Goal: Transaction & Acquisition: Purchase product/service

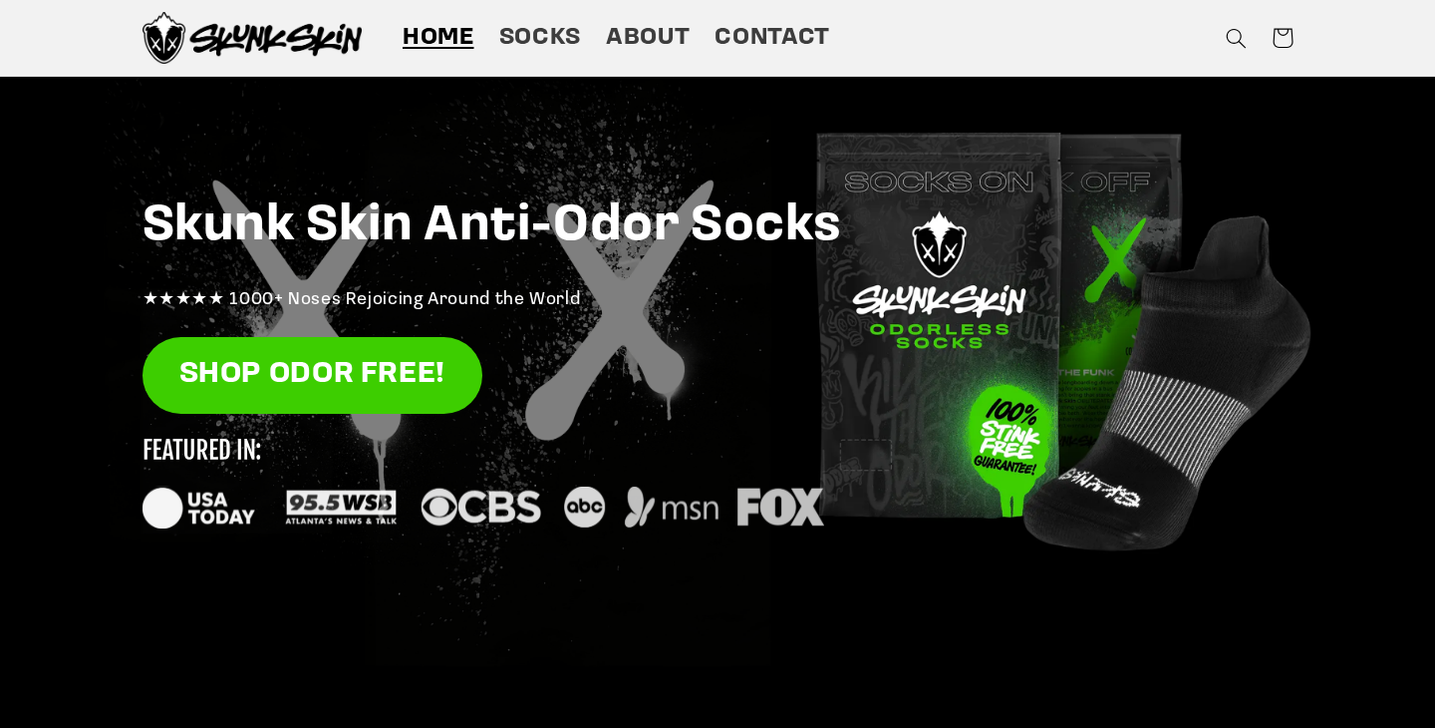
scroll to position [166, 0]
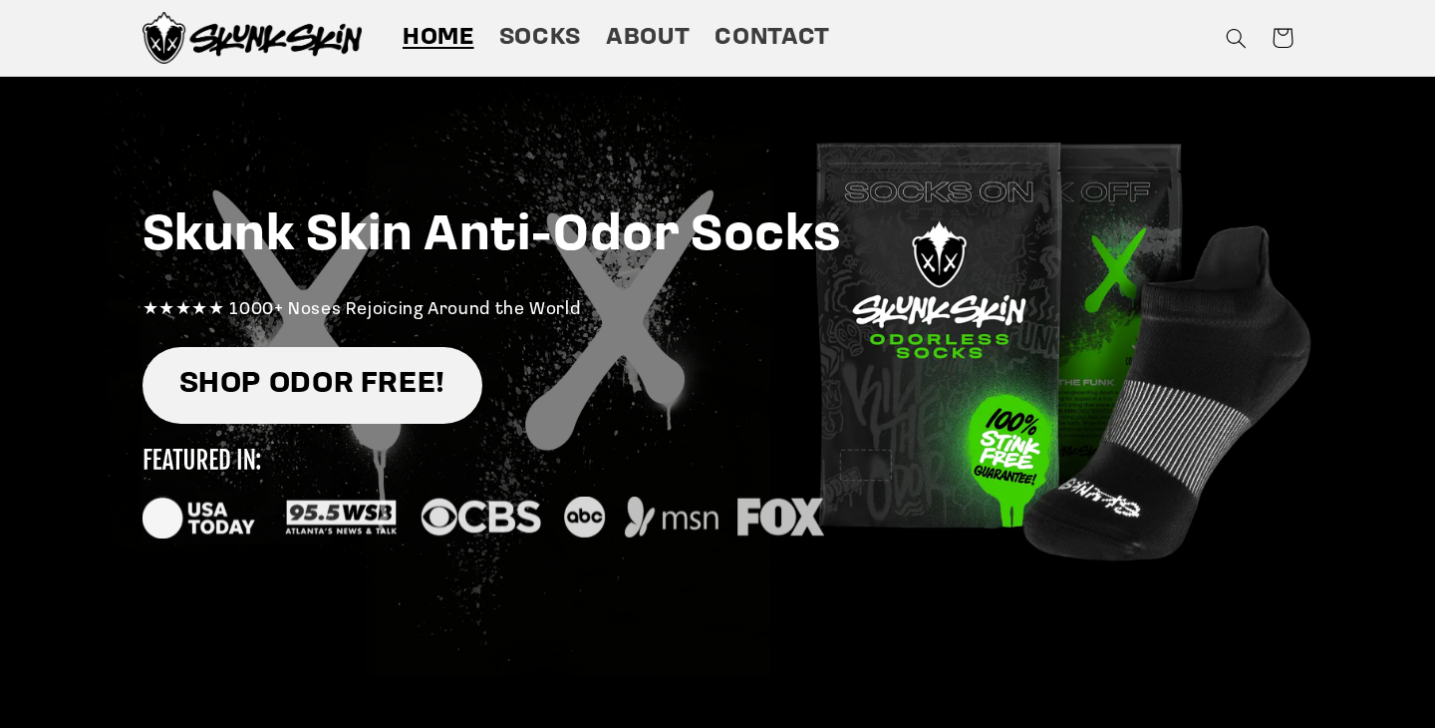
click at [422, 401] on link "SHOP ODOR FREE!" at bounding box center [313, 385] width 340 height 77
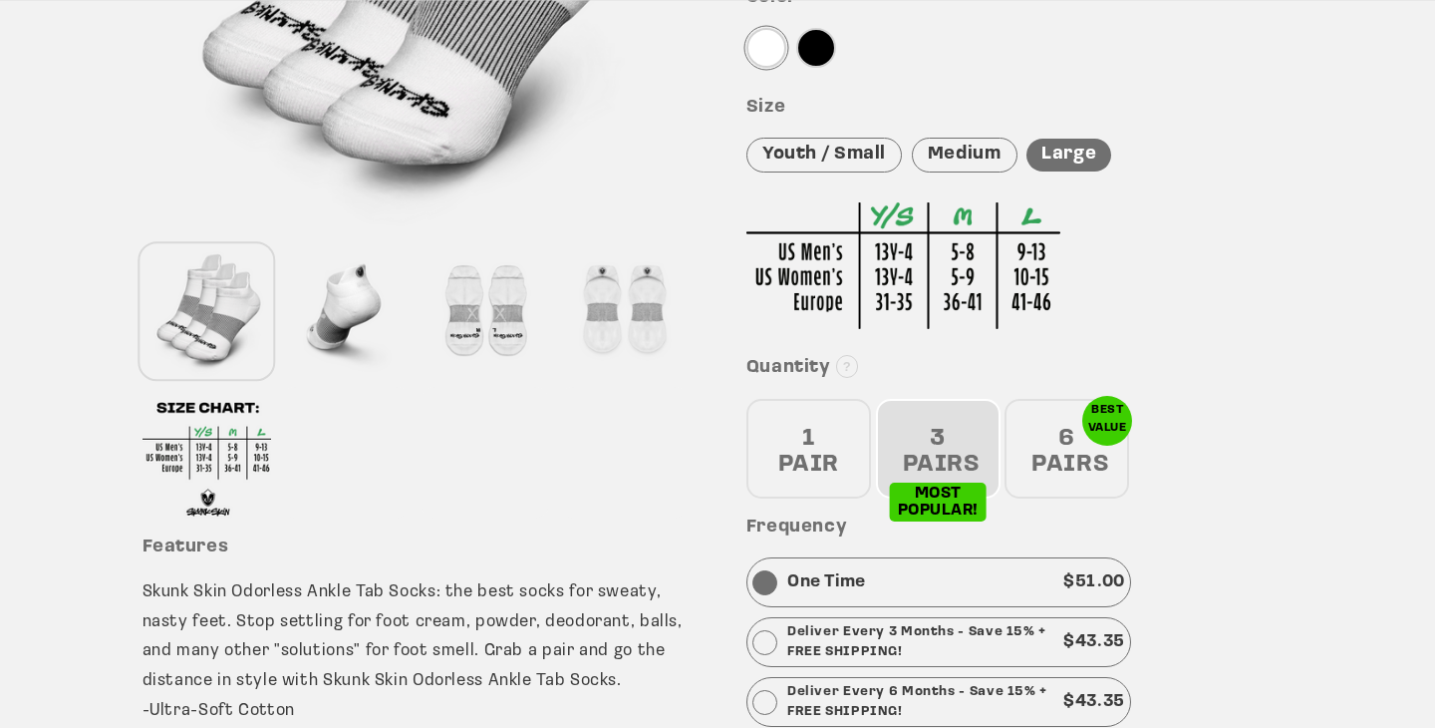
scroll to position [516, 0]
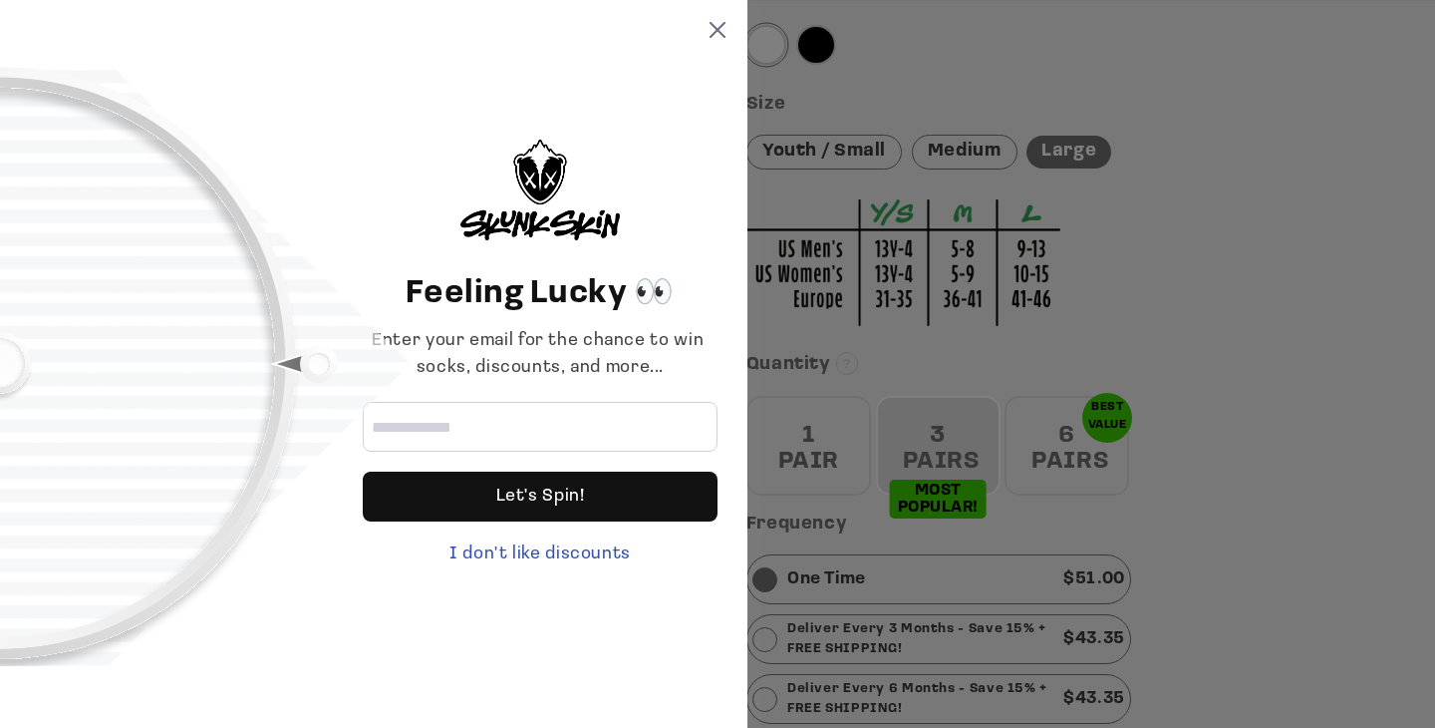
click at [1036, 442] on div "Feeling Lucky 👀 Enter your email for the chance to win socks, discounts, and mo…" at bounding box center [717, 364] width 1435 height 728
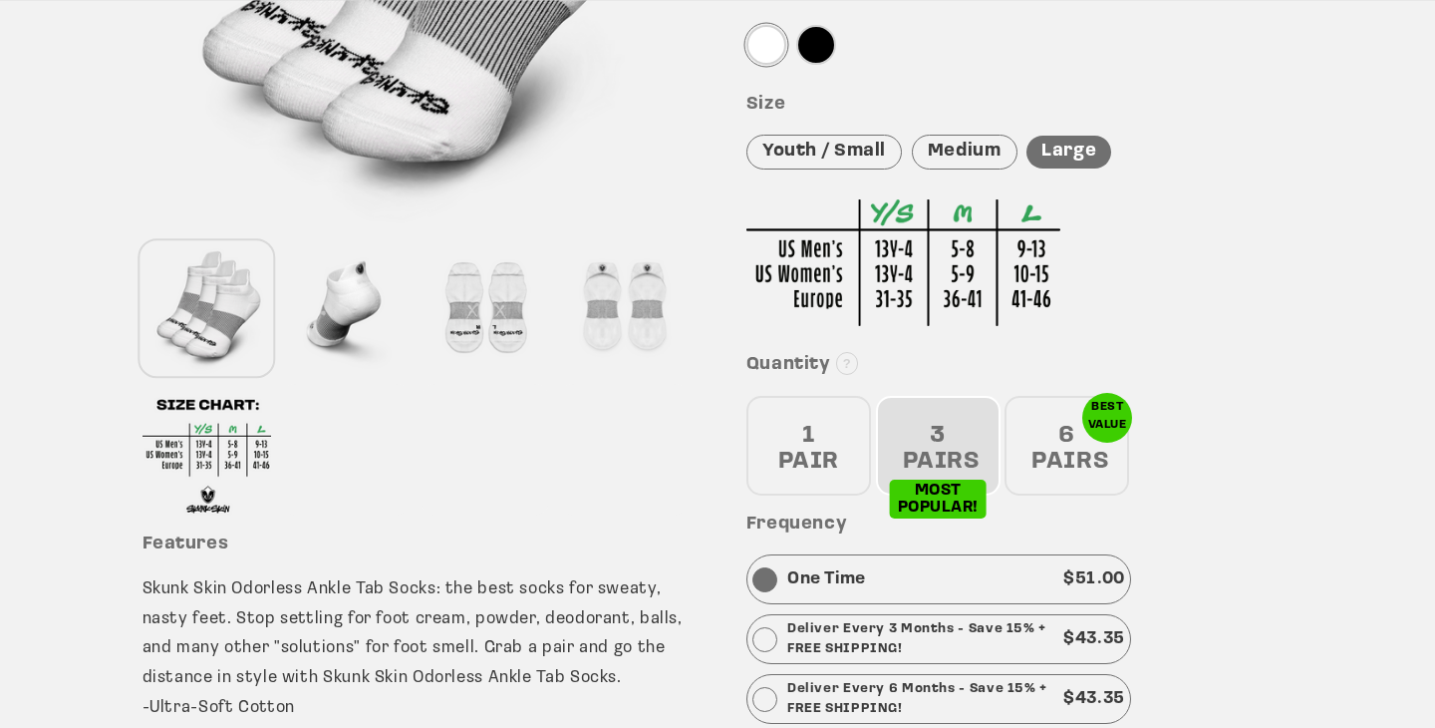
click at [1036, 442] on div "6 PAIRS" at bounding box center [1067, 446] width 125 height 100
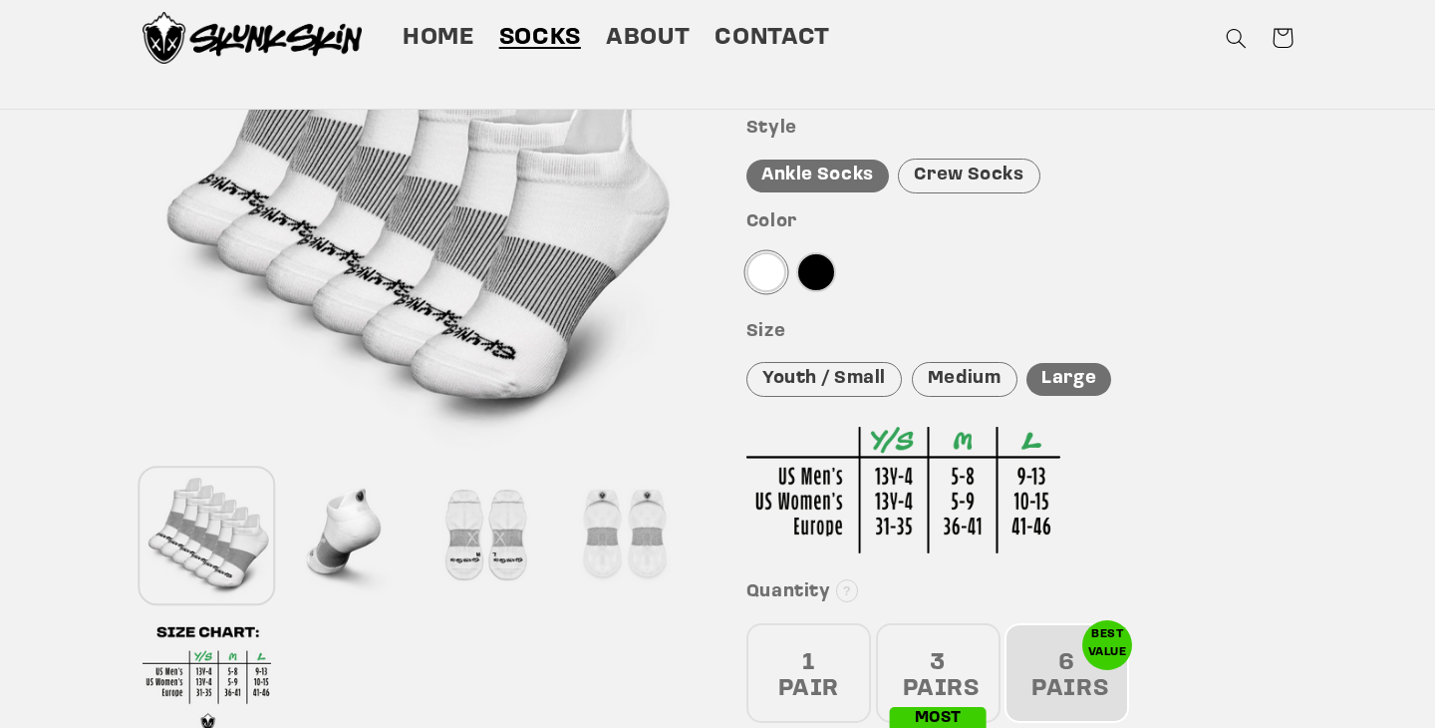
scroll to position [277, 0]
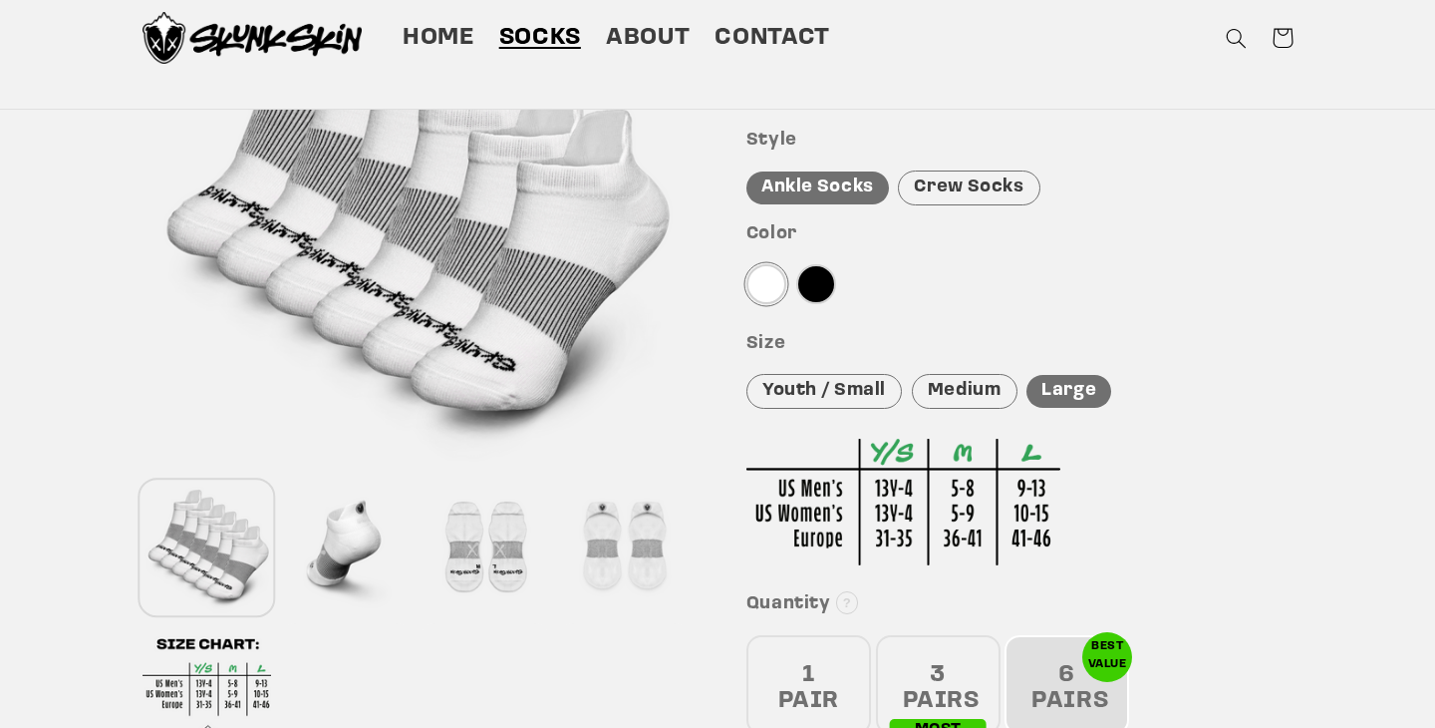
click at [815, 295] on div at bounding box center [816, 284] width 40 height 40
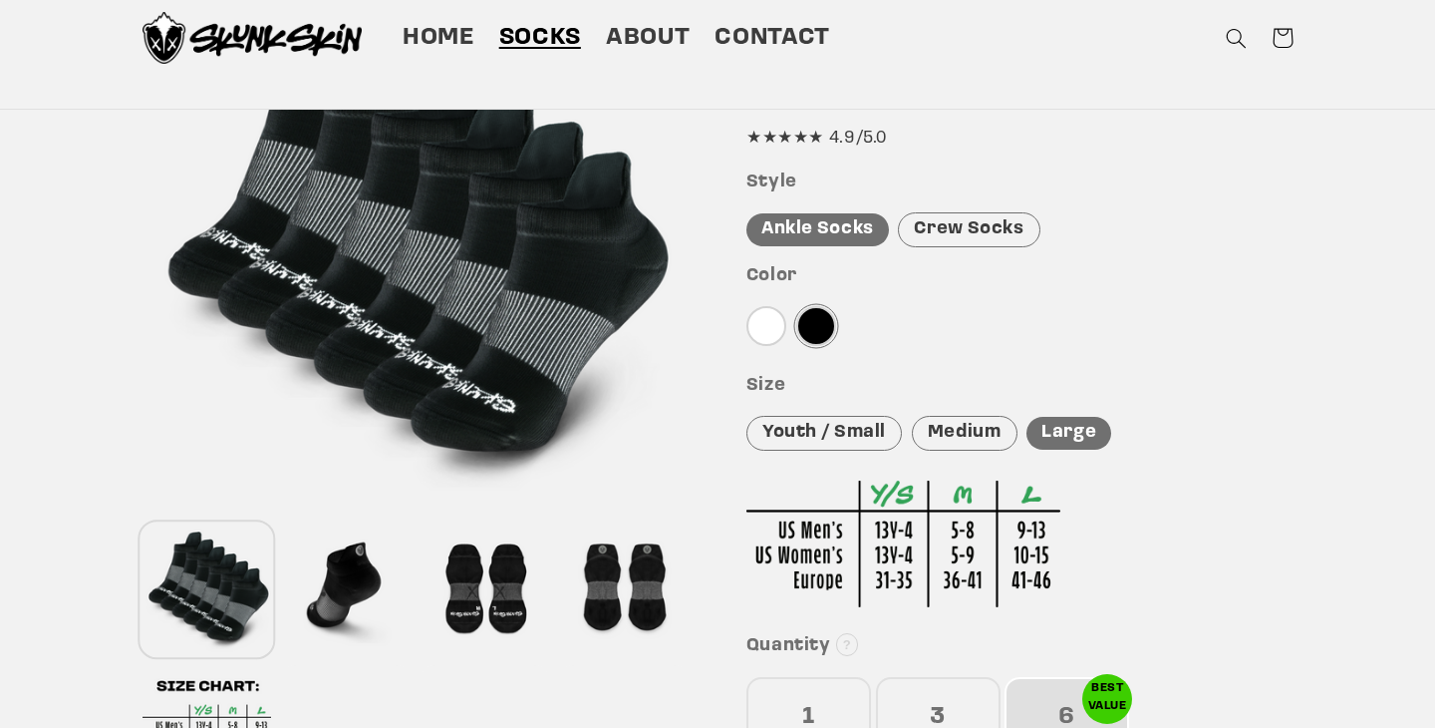
scroll to position [211, 0]
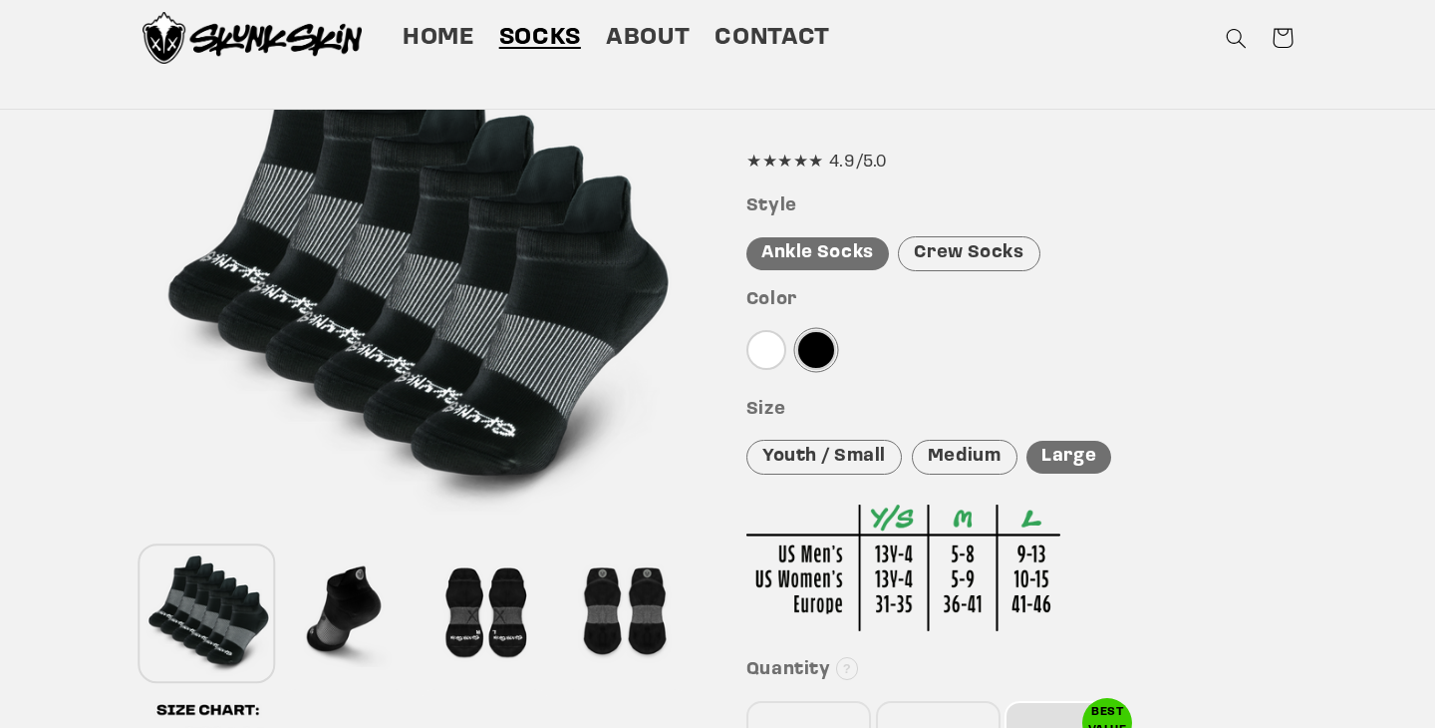
click at [961, 237] on div "Crew Socks" at bounding box center [969, 253] width 142 height 35
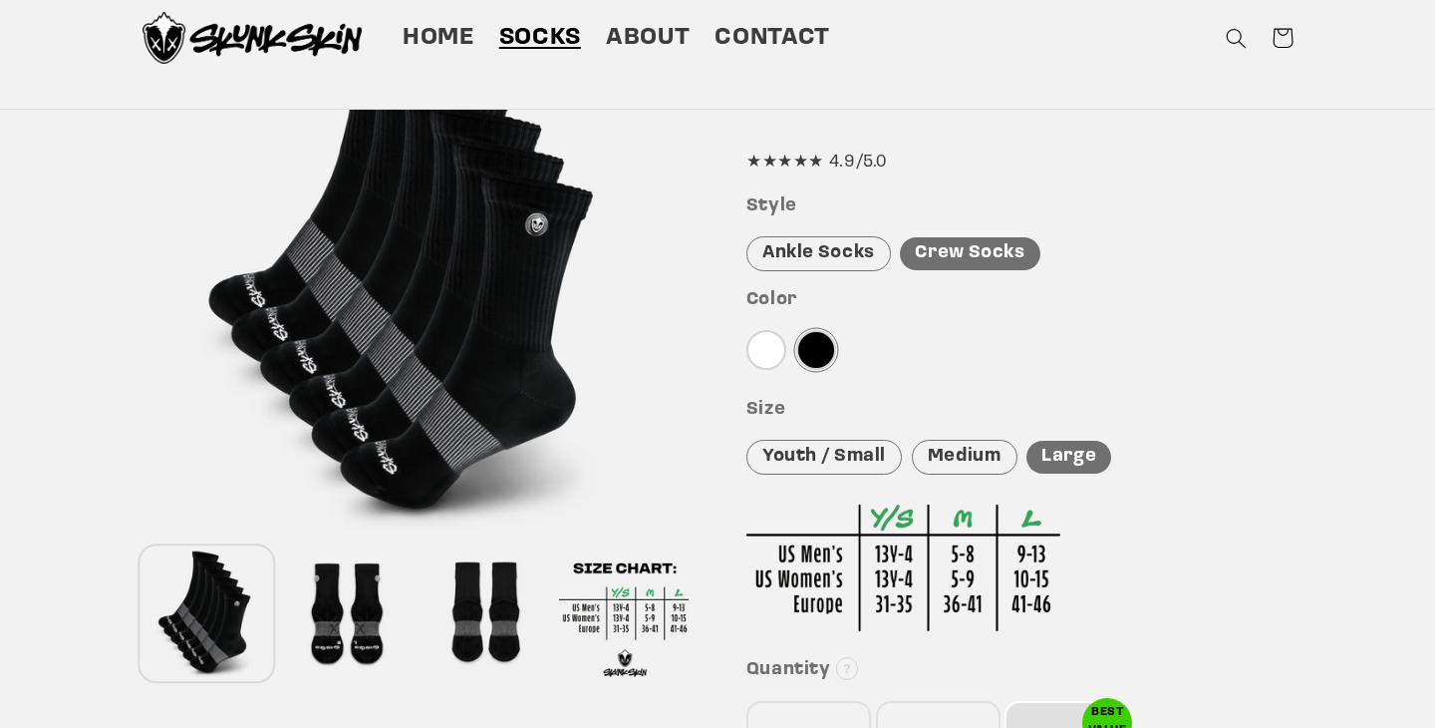
click at [825, 248] on div "Ankle Socks" at bounding box center [819, 253] width 145 height 35
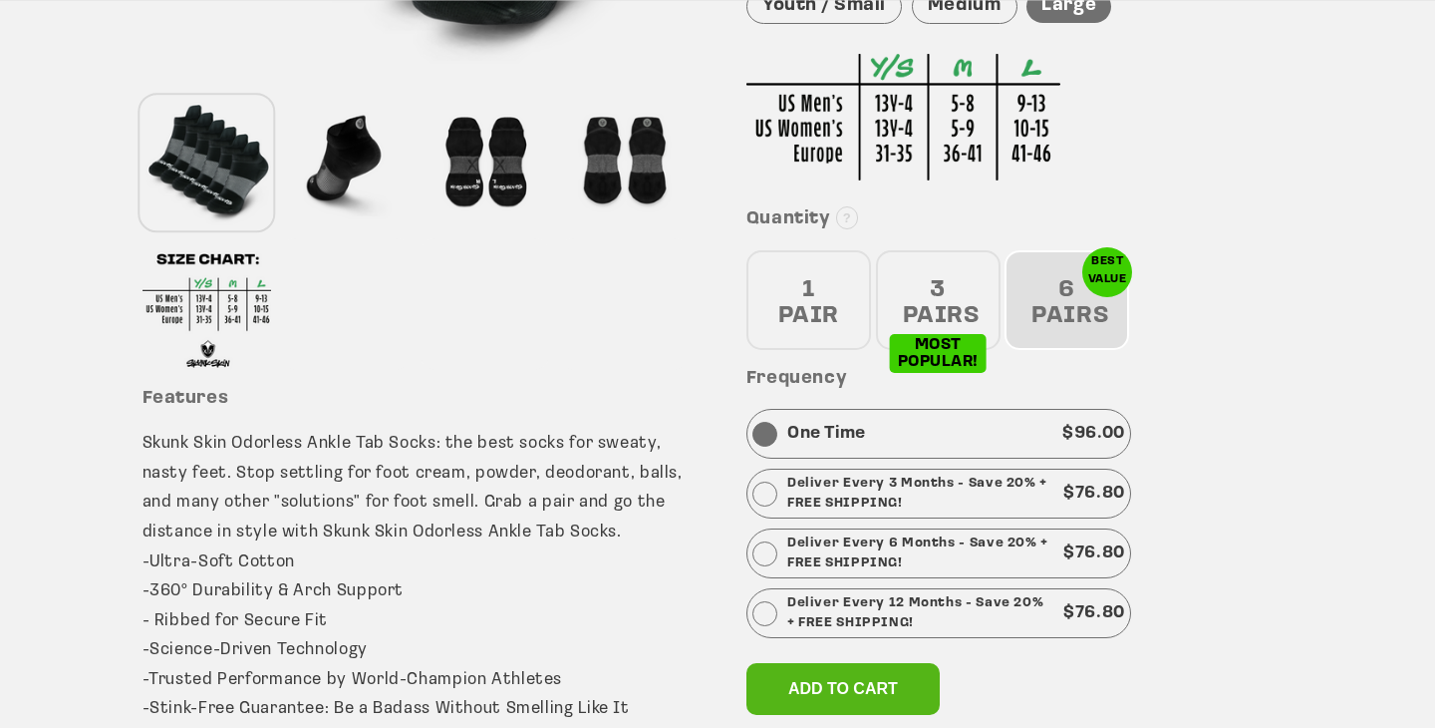
scroll to position [665, 0]
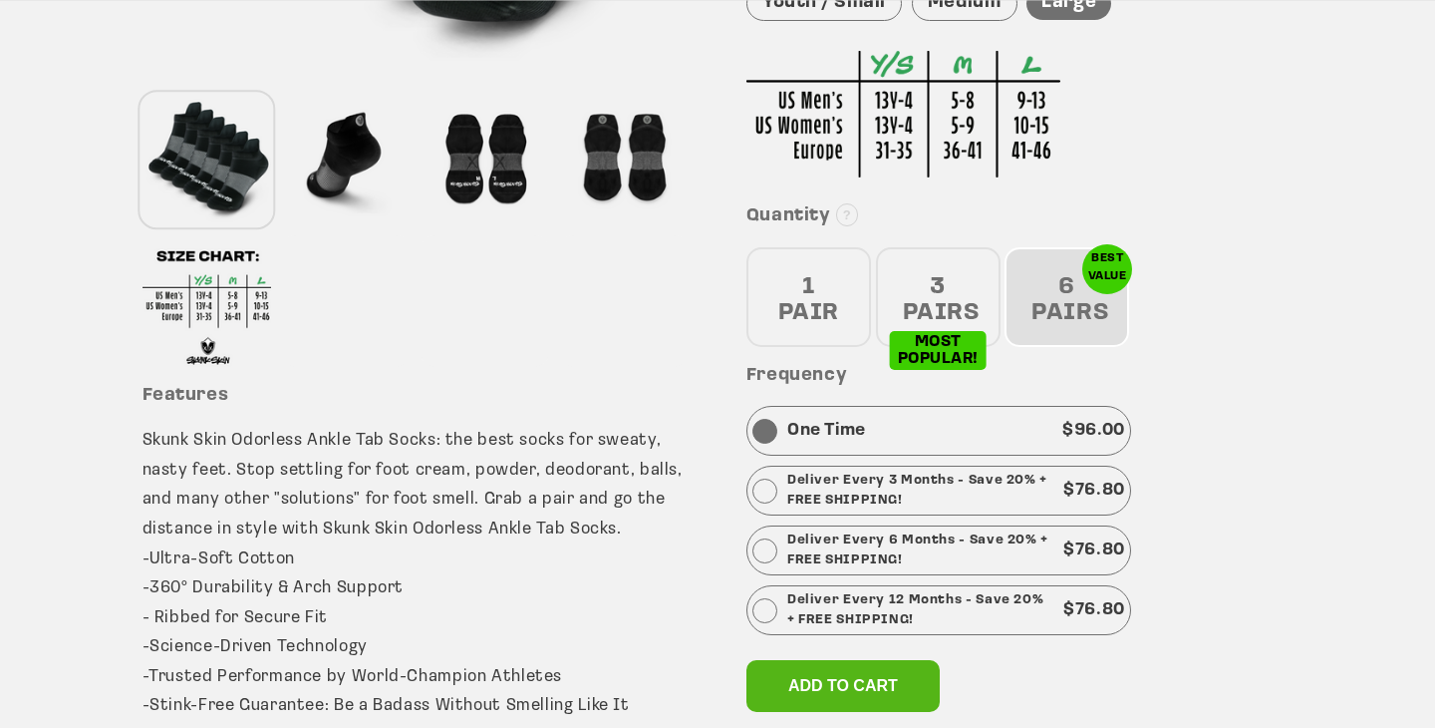
click at [891, 600] on p "Deliver Every 12 Months - Save 20% + FREE SHIPPING!" at bounding box center [920, 610] width 266 height 40
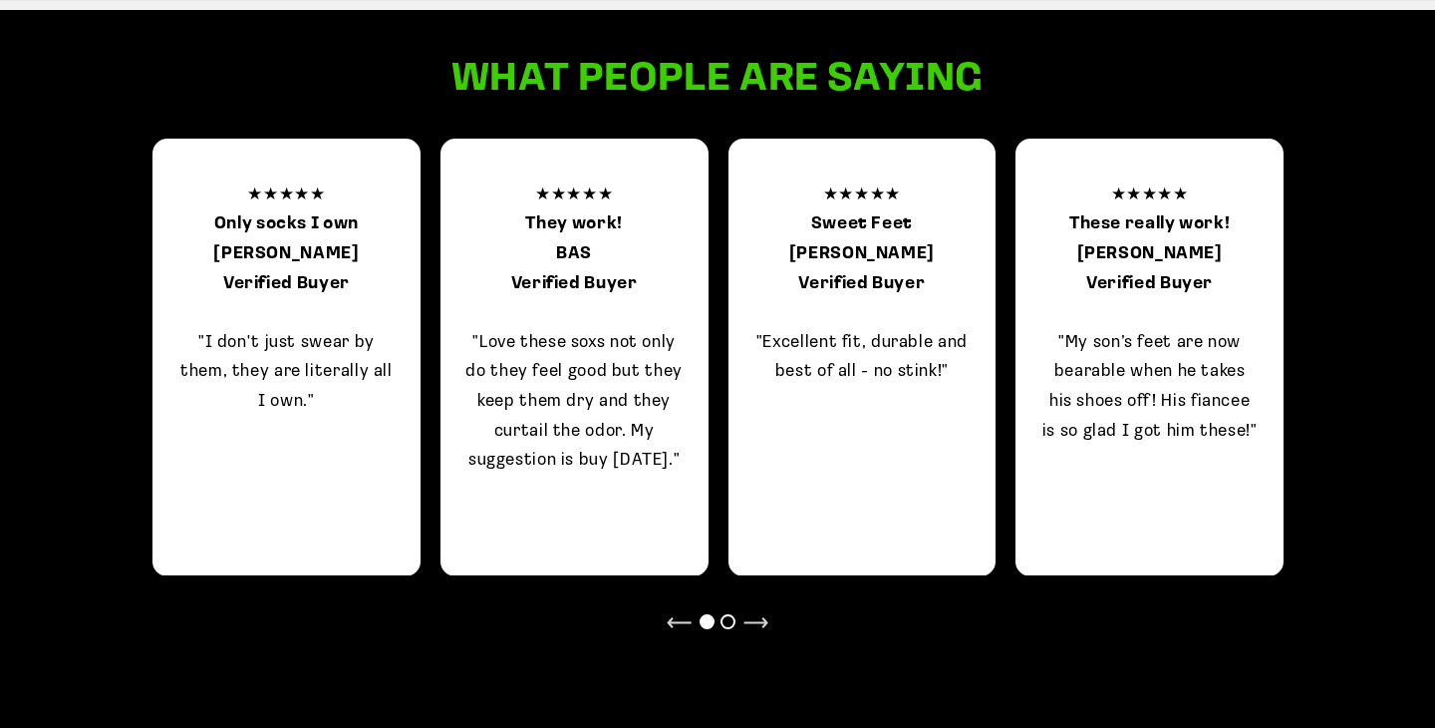
scroll to position [1429, 0]
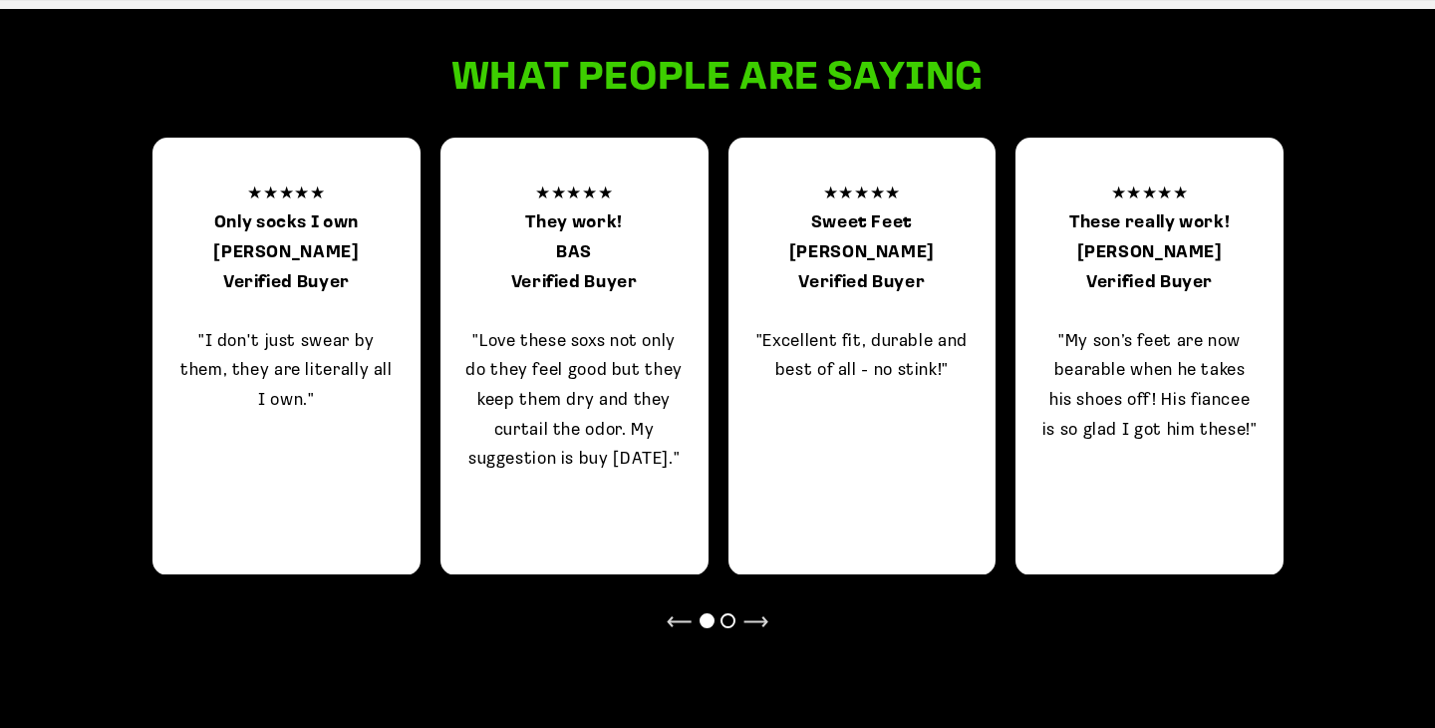
click at [728, 627] on div at bounding box center [728, 620] width 15 height 15
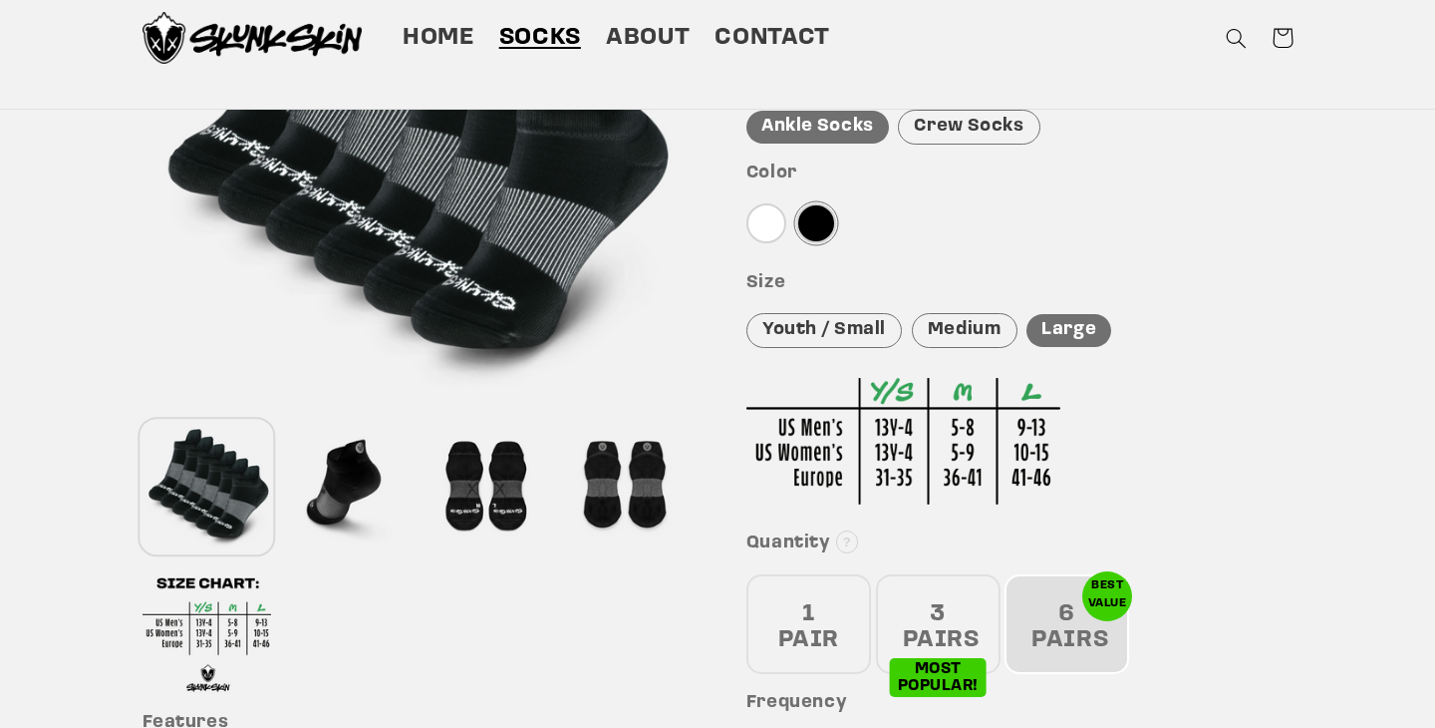
scroll to position [336, 0]
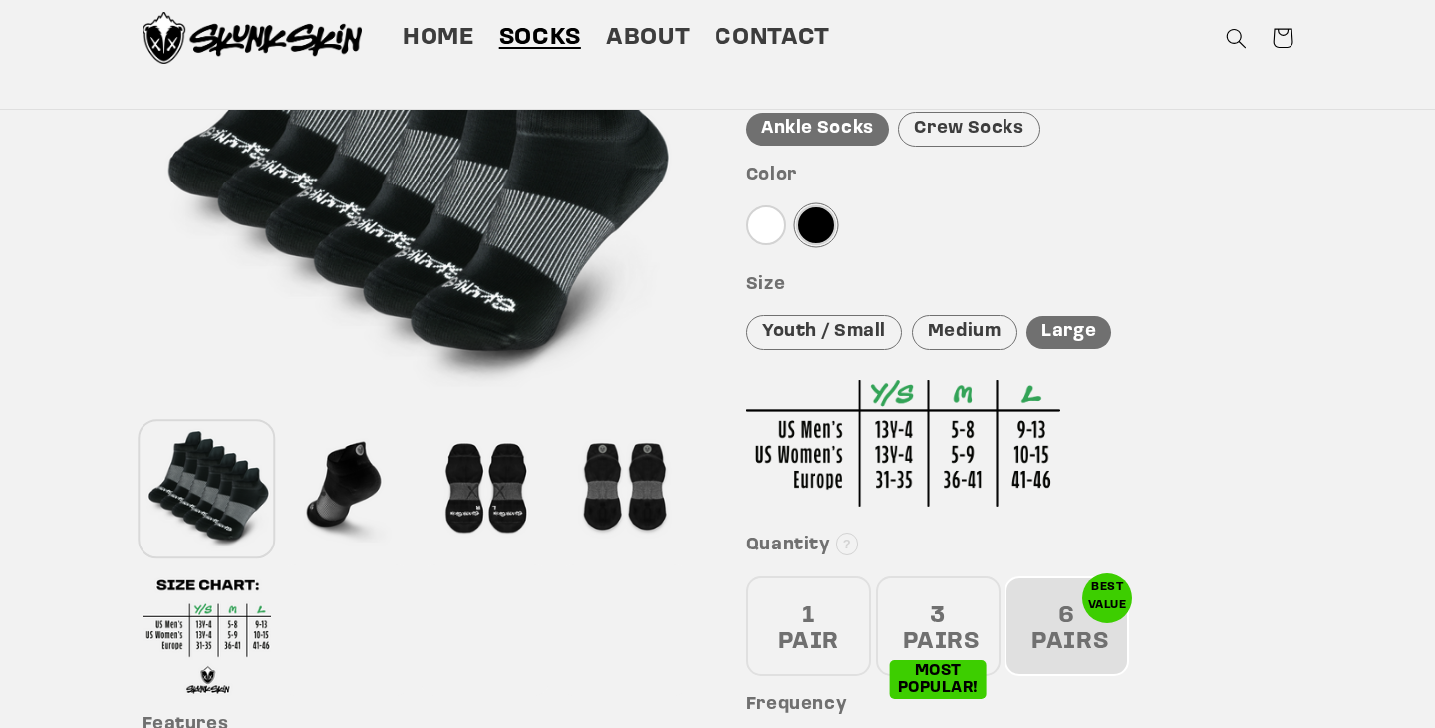
click at [960, 329] on div "Medium" at bounding box center [965, 332] width 106 height 35
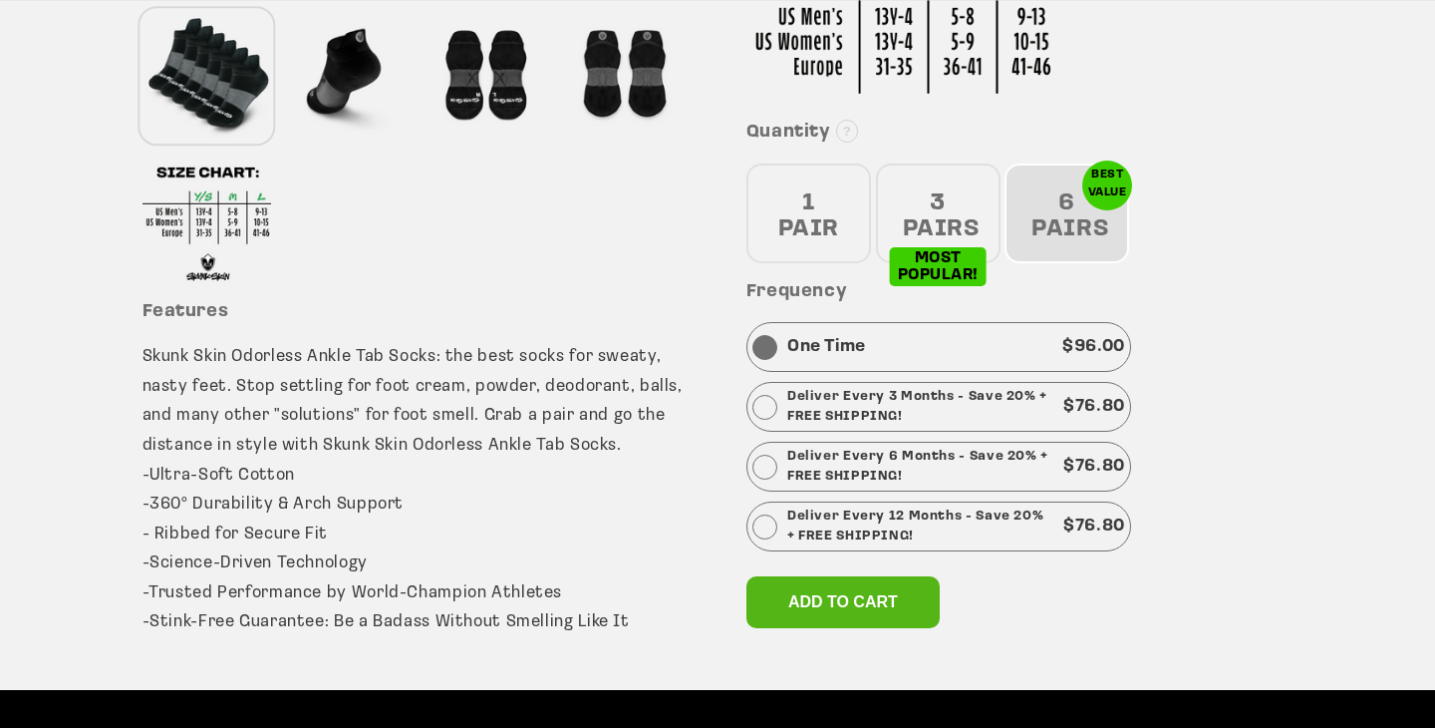
scroll to position [764, 0]
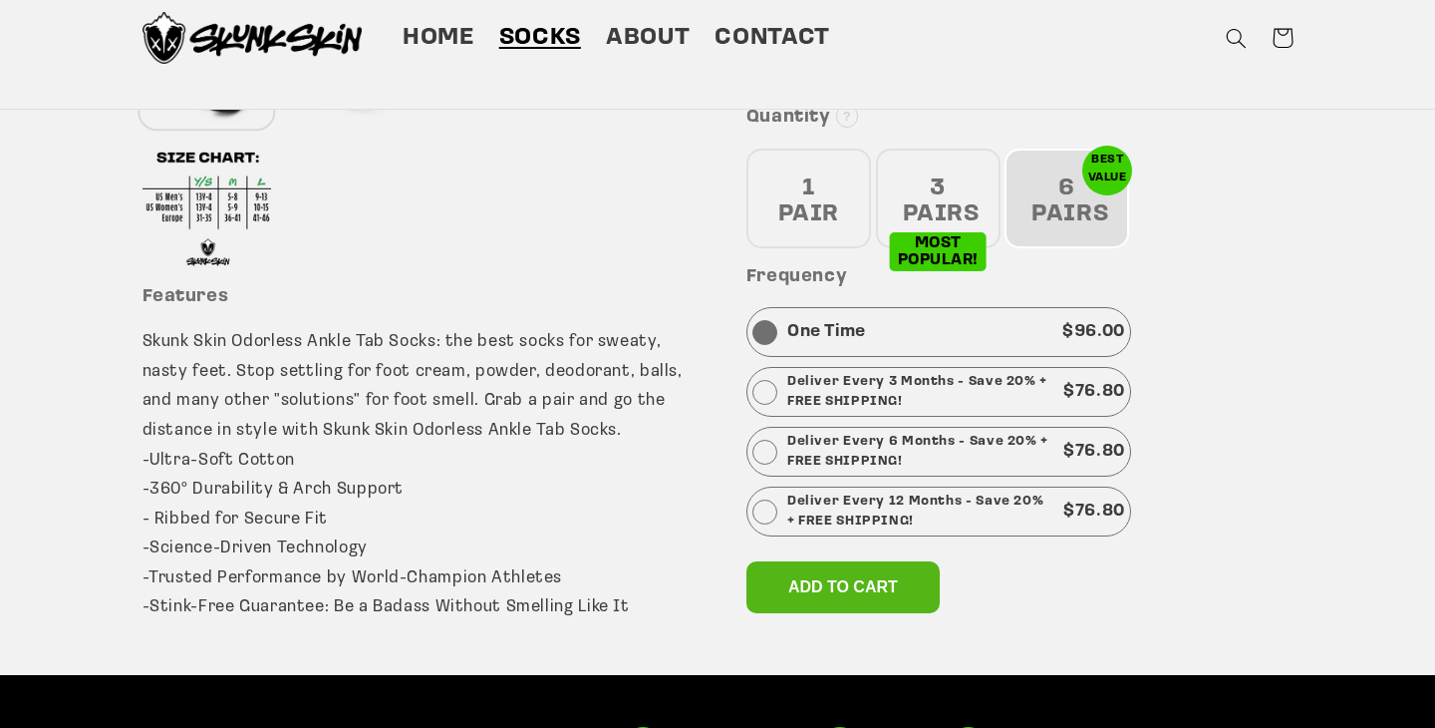
click at [909, 508] on p "Deliver Every 12 Months - Save 20% + FREE SHIPPING!" at bounding box center [920, 511] width 266 height 40
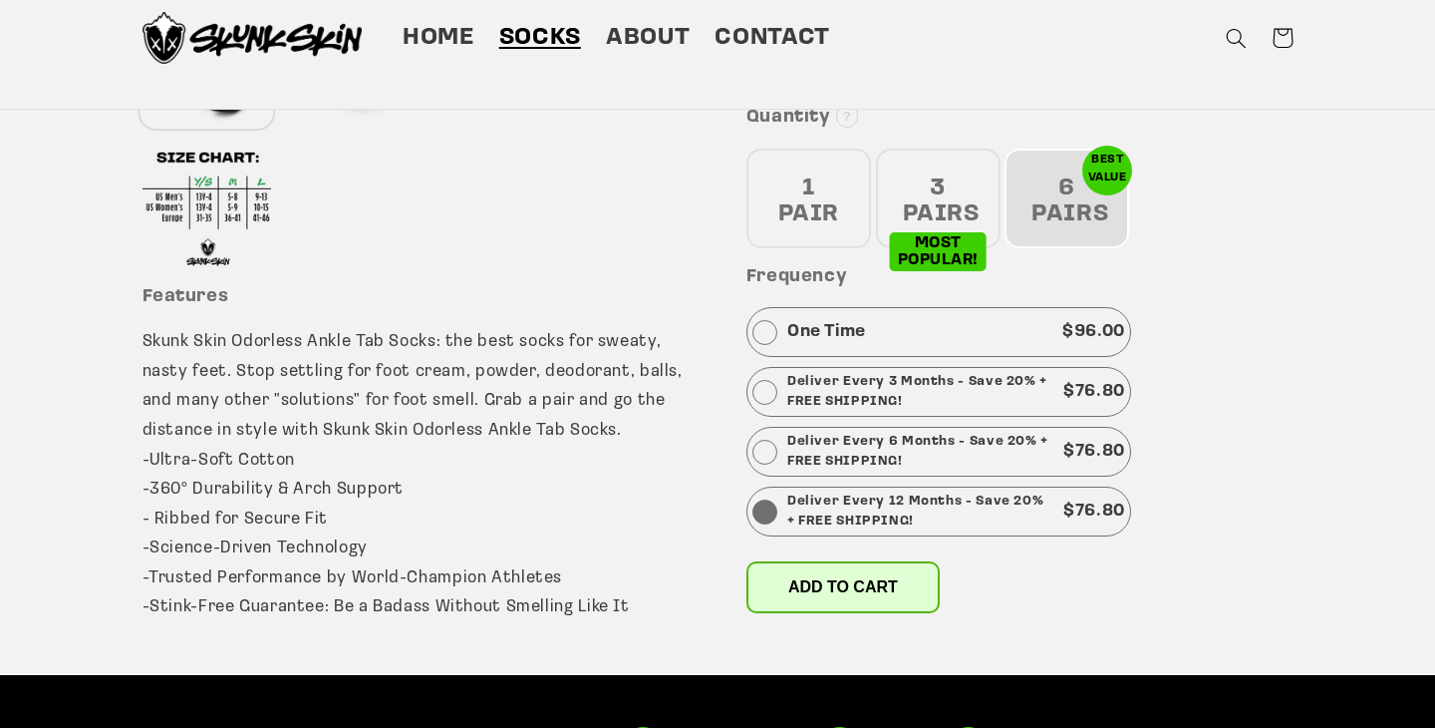
click at [842, 578] on span "Add to cart" at bounding box center [843, 586] width 110 height 17
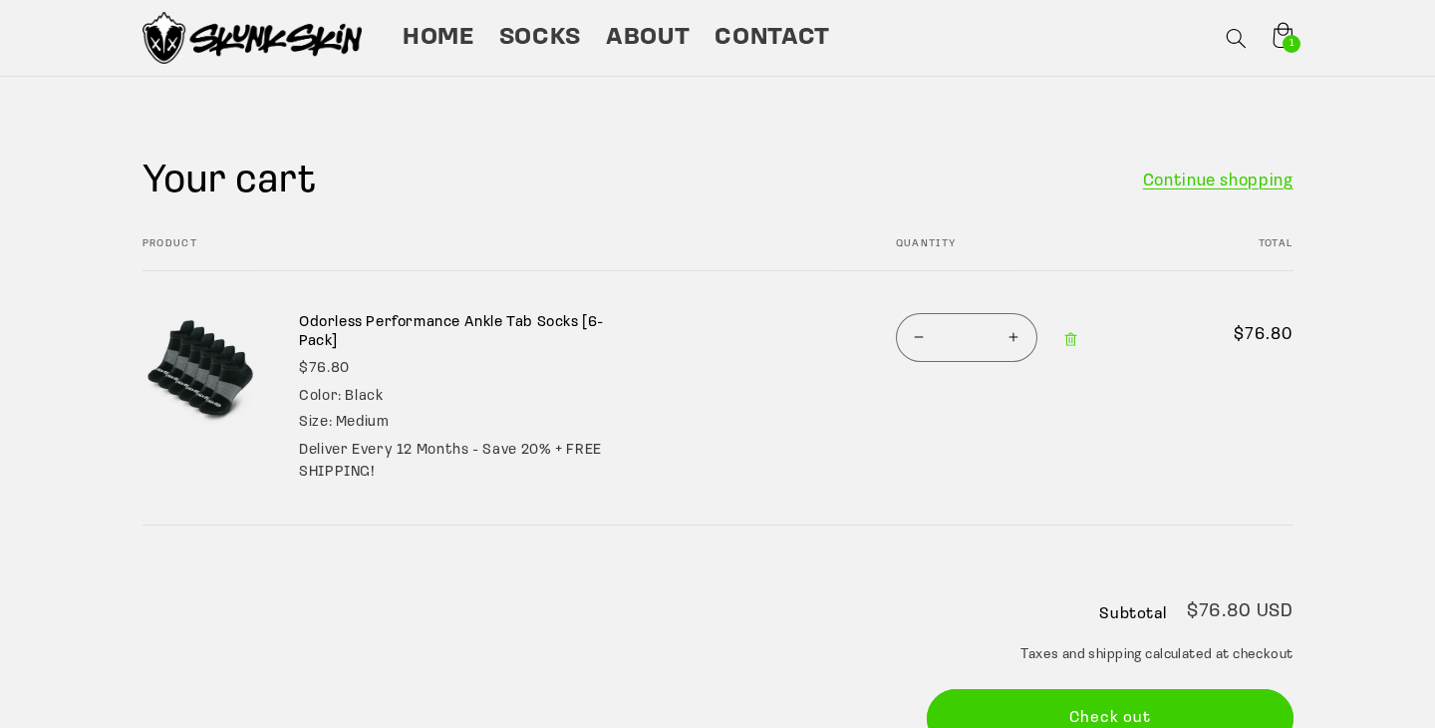
scroll to position [58, 0]
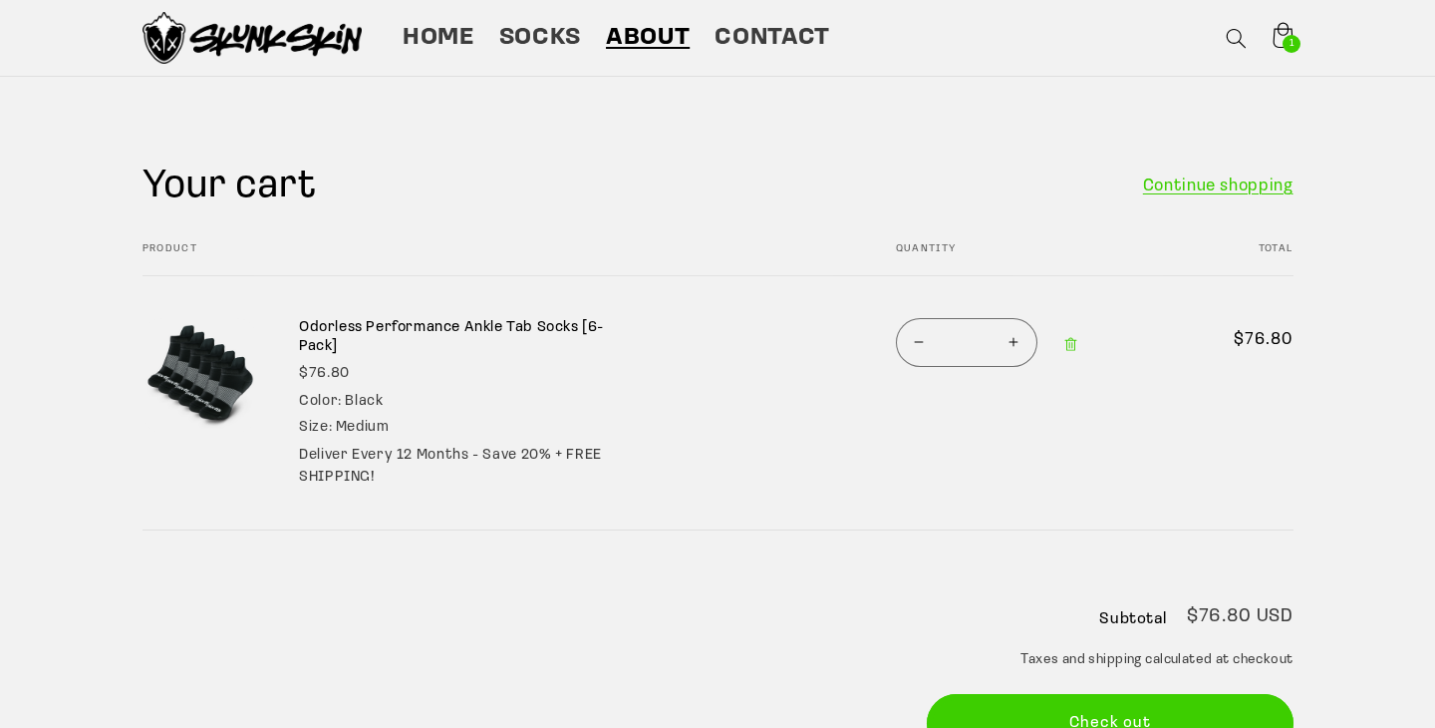
click at [636, 41] on span "About" at bounding box center [648, 38] width 84 height 31
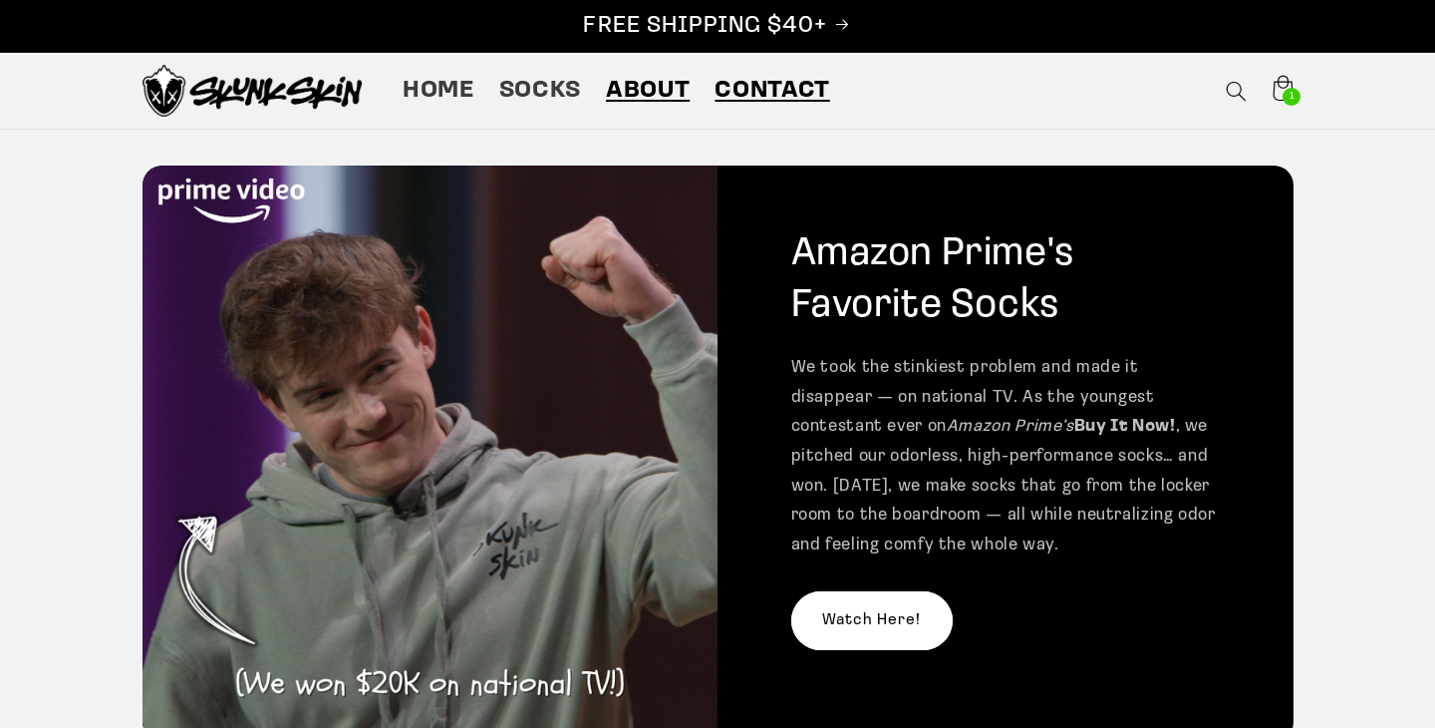
click at [741, 92] on span "Contact" at bounding box center [772, 91] width 115 height 31
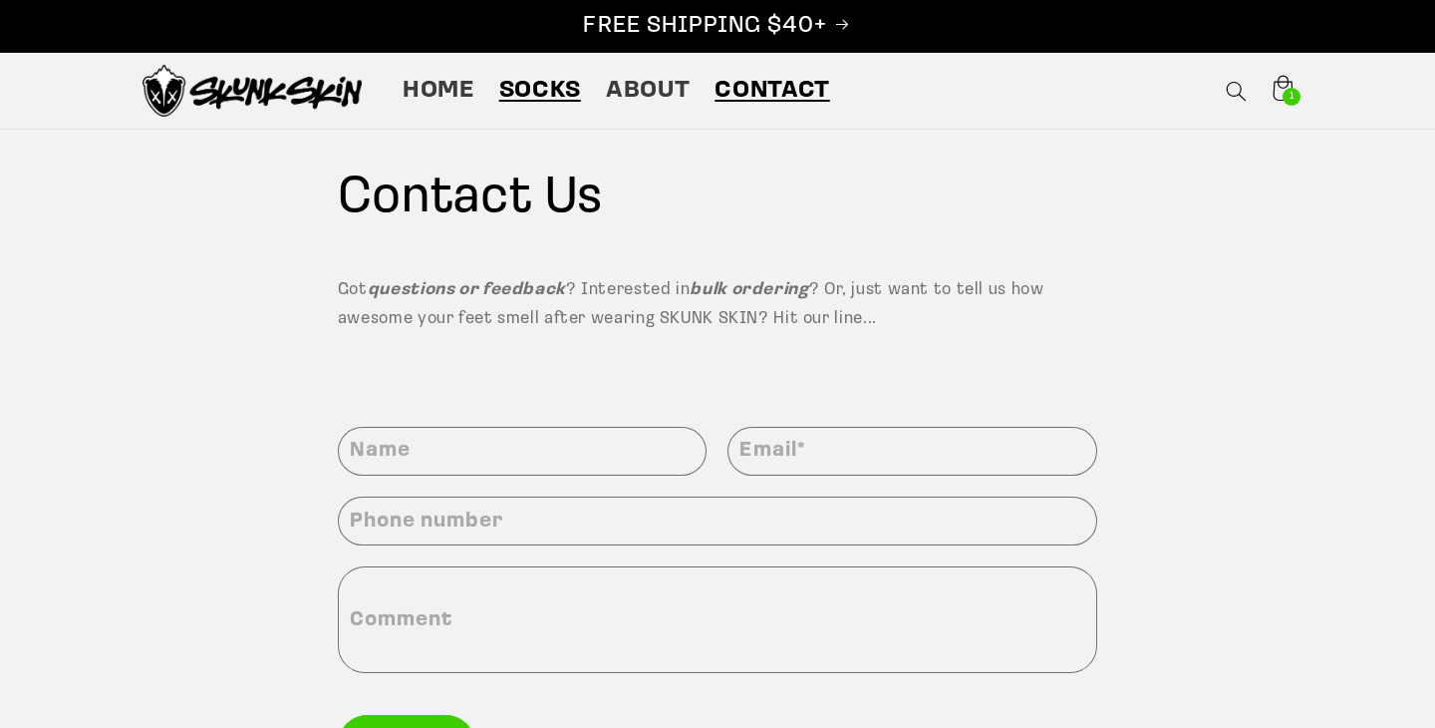
click at [539, 86] on span "Socks" at bounding box center [540, 91] width 82 height 31
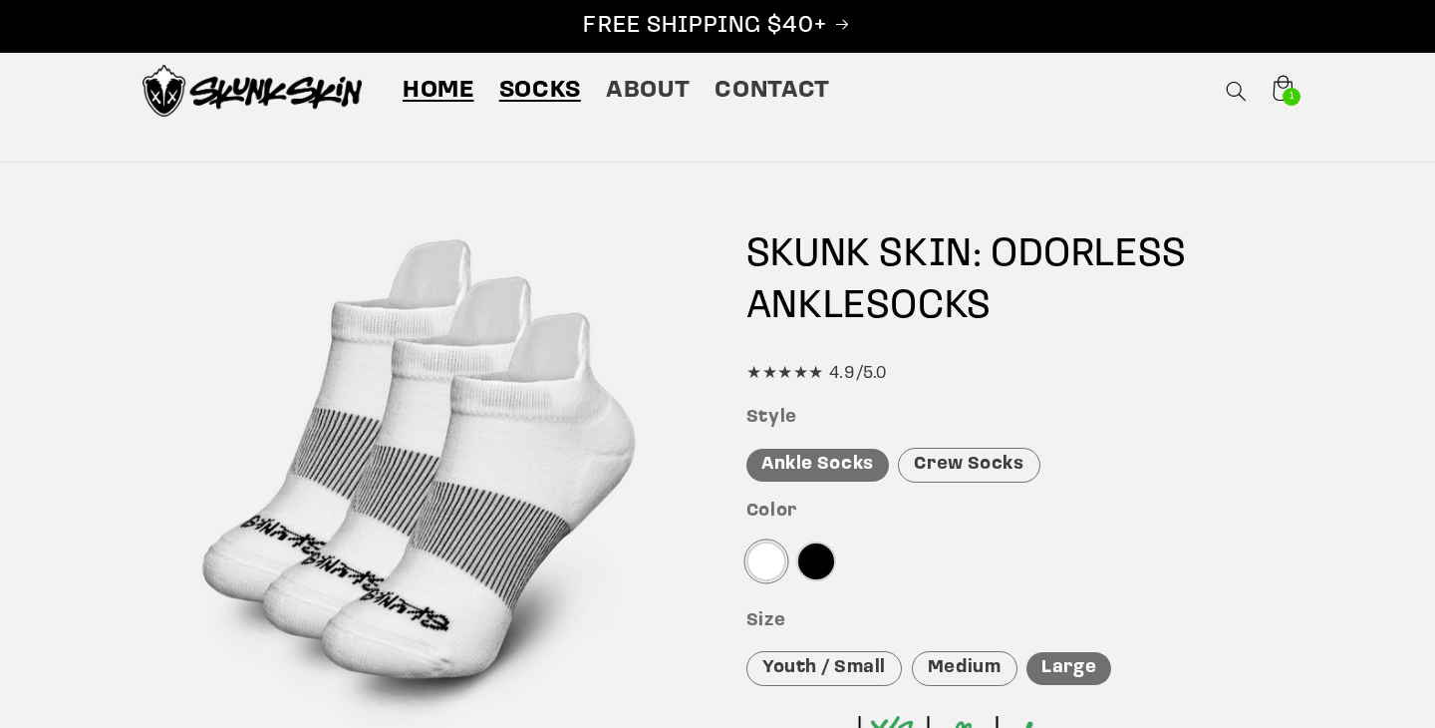
click at [435, 94] on span "Home" at bounding box center [439, 91] width 72 height 31
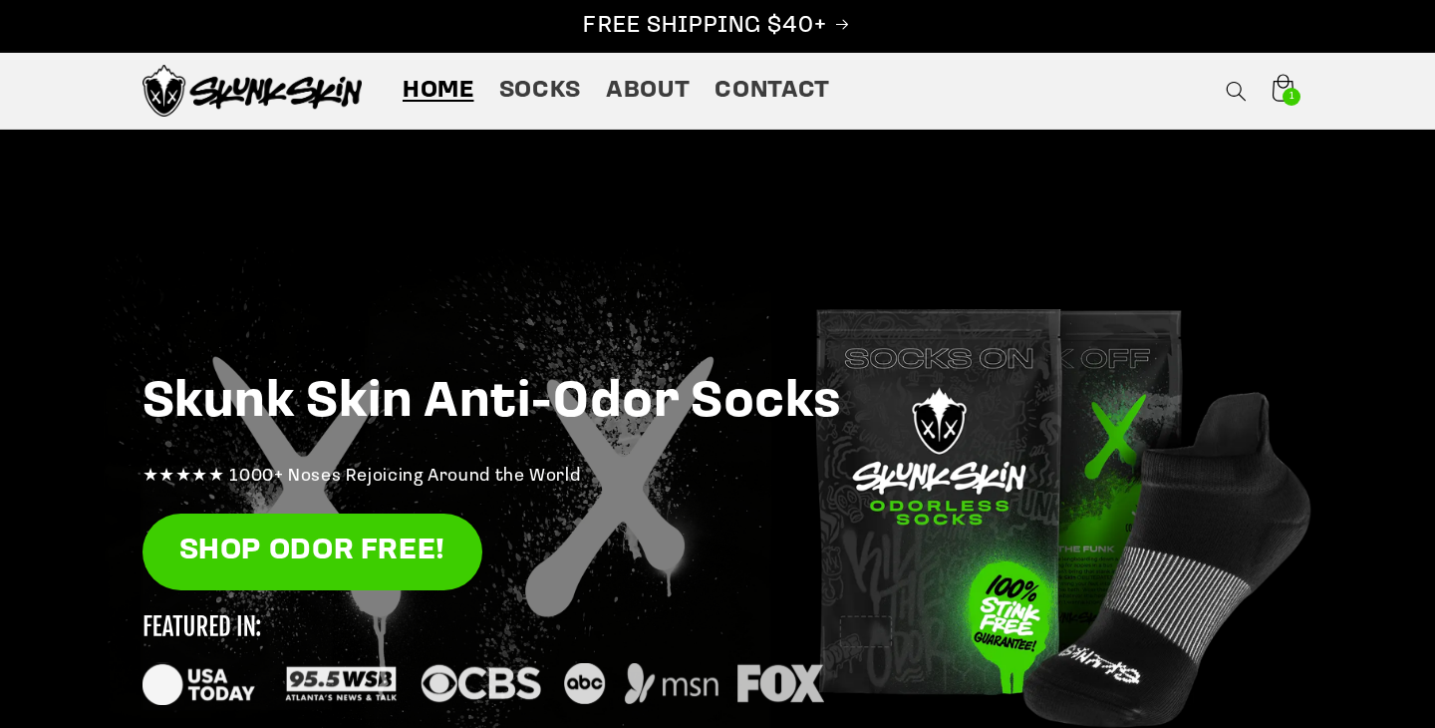
click at [1279, 101] on icon at bounding box center [1283, 88] width 21 height 27
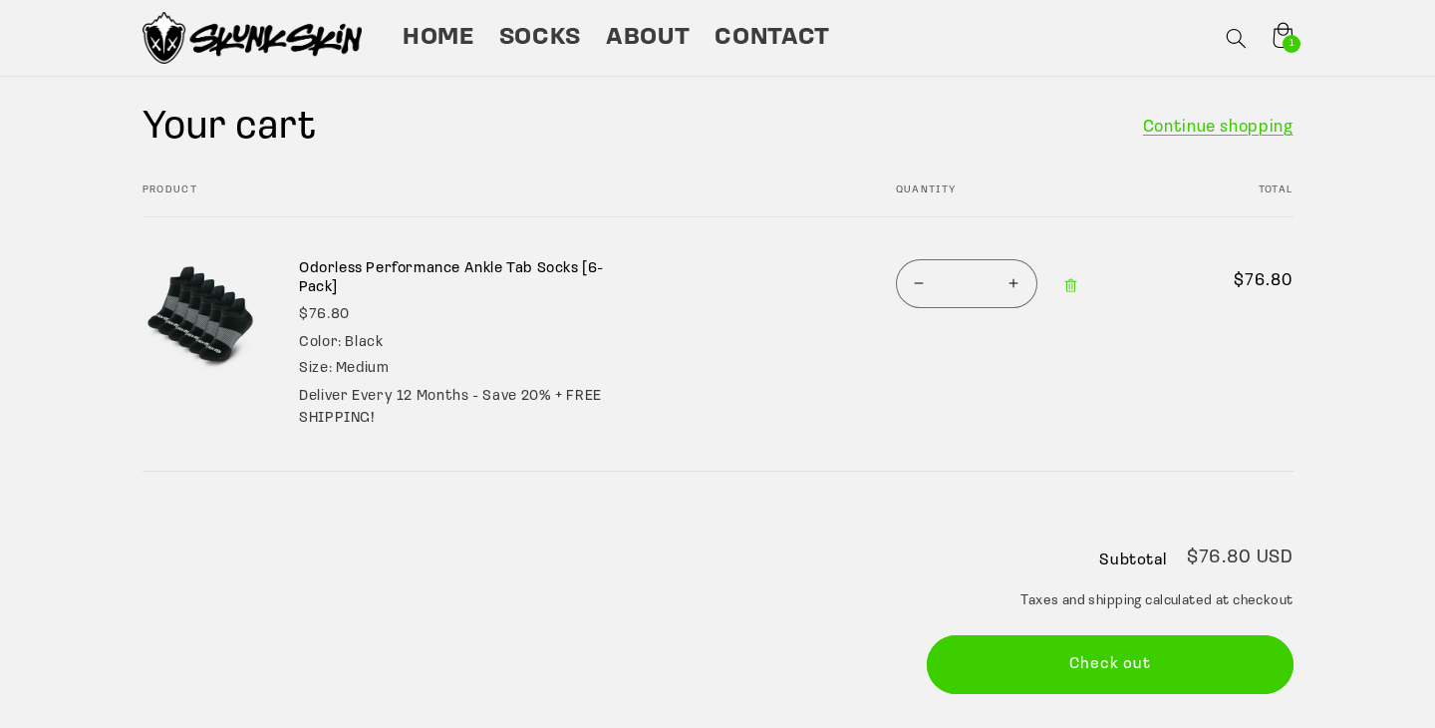
scroll to position [120, 0]
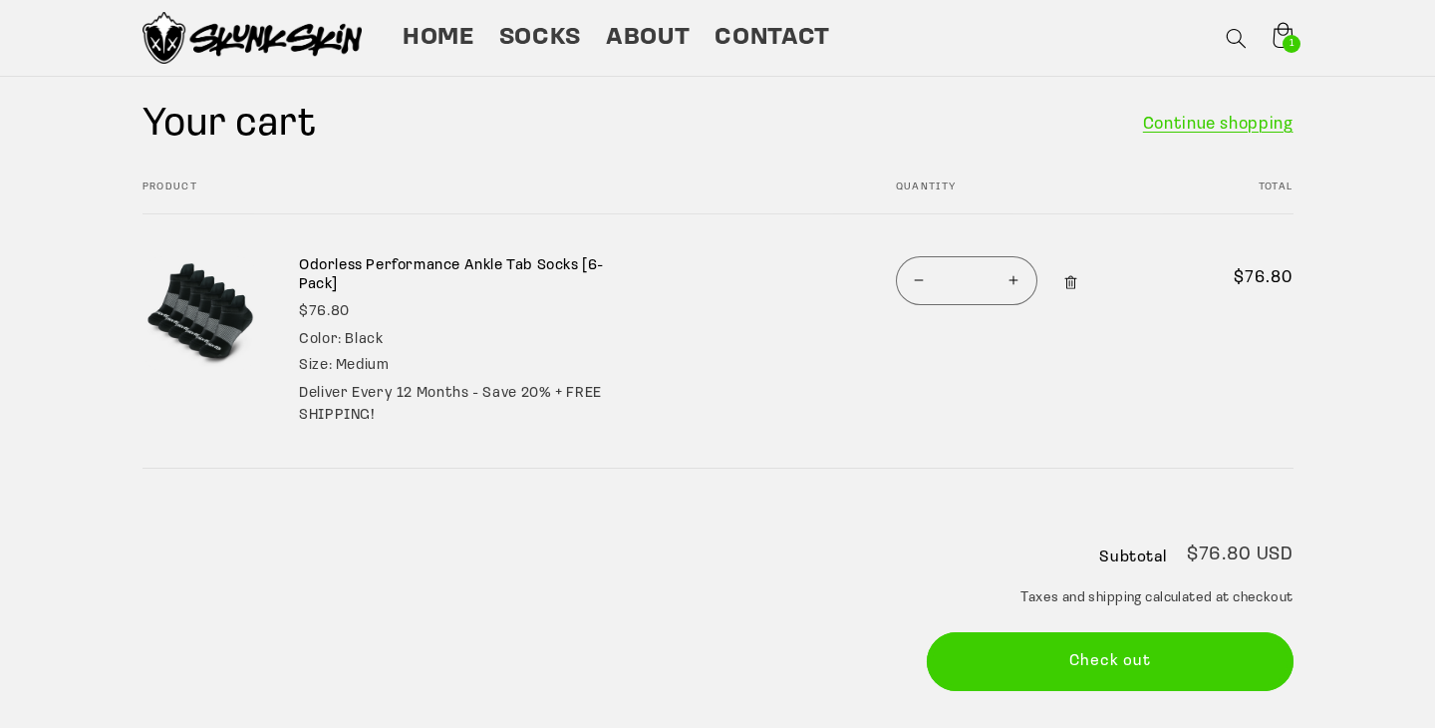
click at [1073, 281] on icon "Remove Odorless Performance Ankle Tab Socks [6-Pack] - Black / Medium" at bounding box center [1072, 283] width 16 height 16
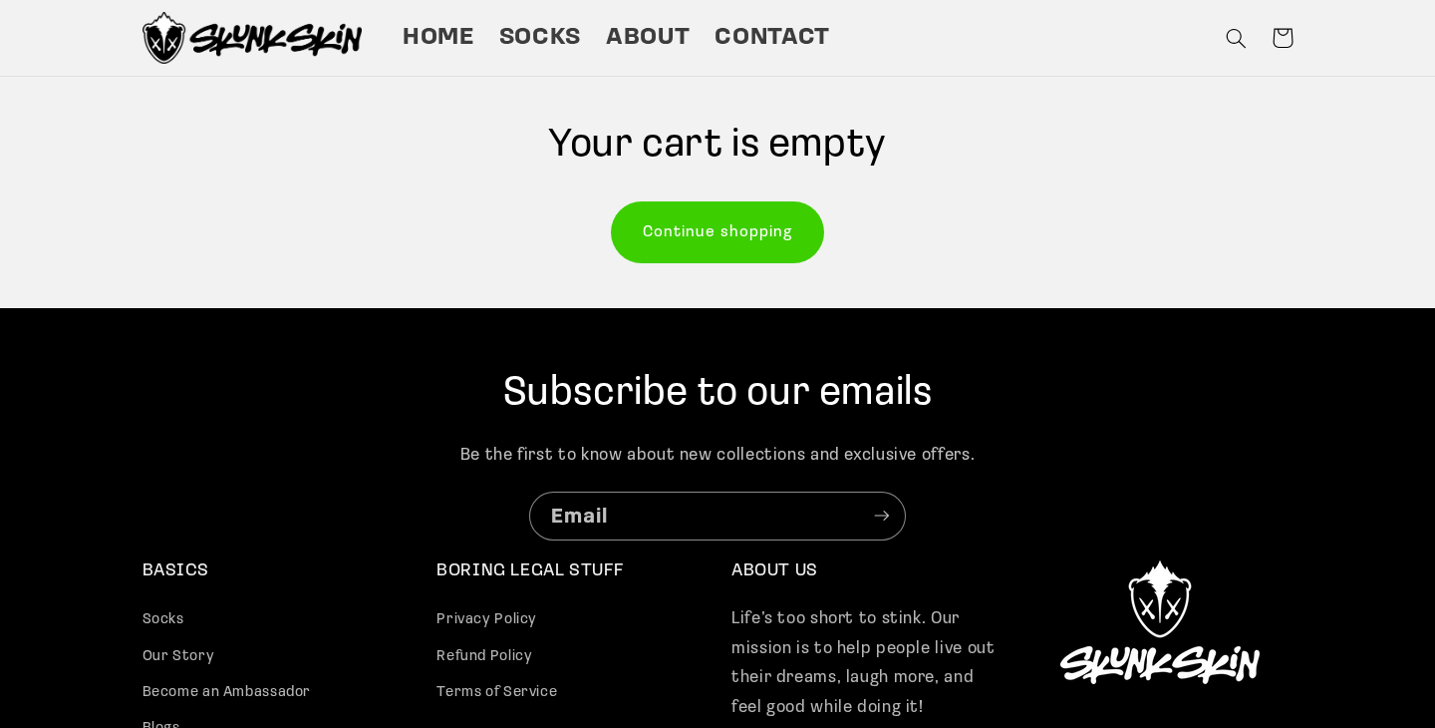
click at [731, 243] on link "Continue shopping" at bounding box center [718, 231] width 212 height 59
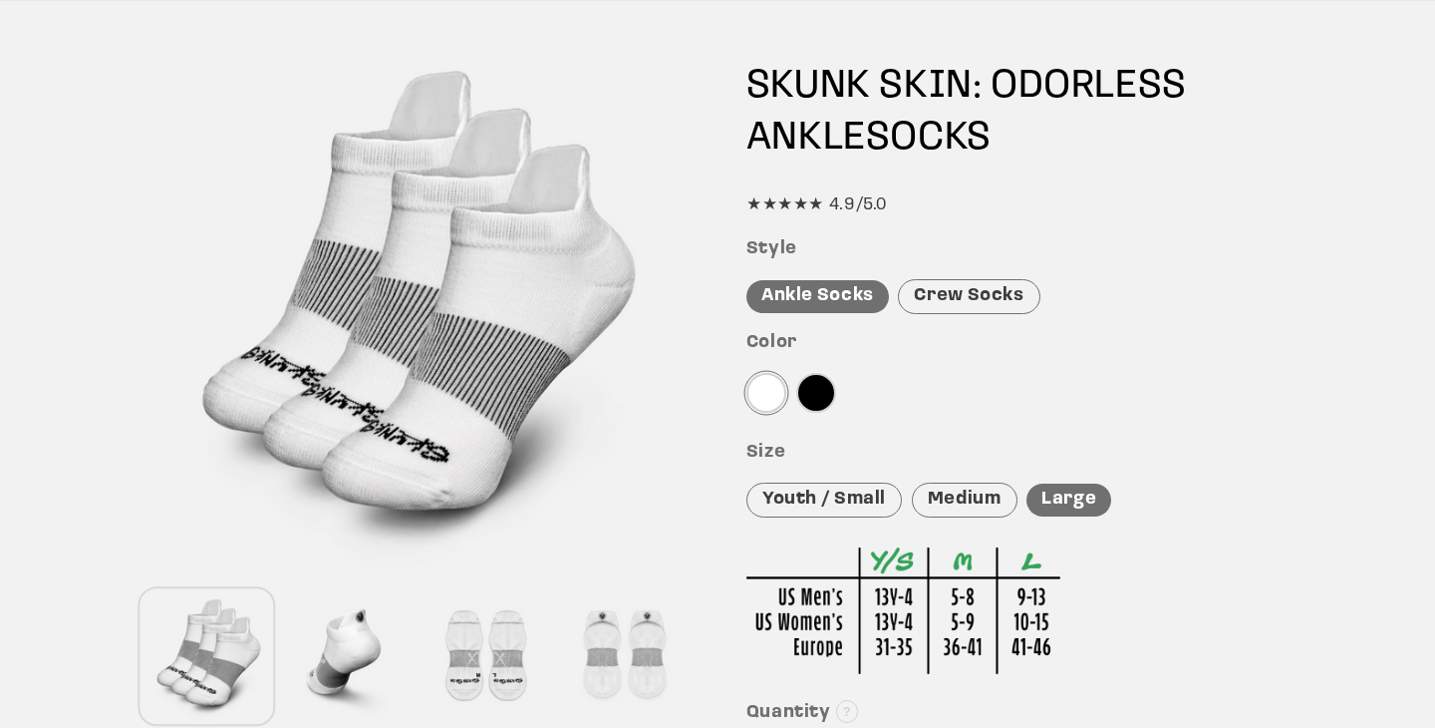
scroll to position [169, 0]
click at [819, 401] on div at bounding box center [816, 392] width 40 height 40
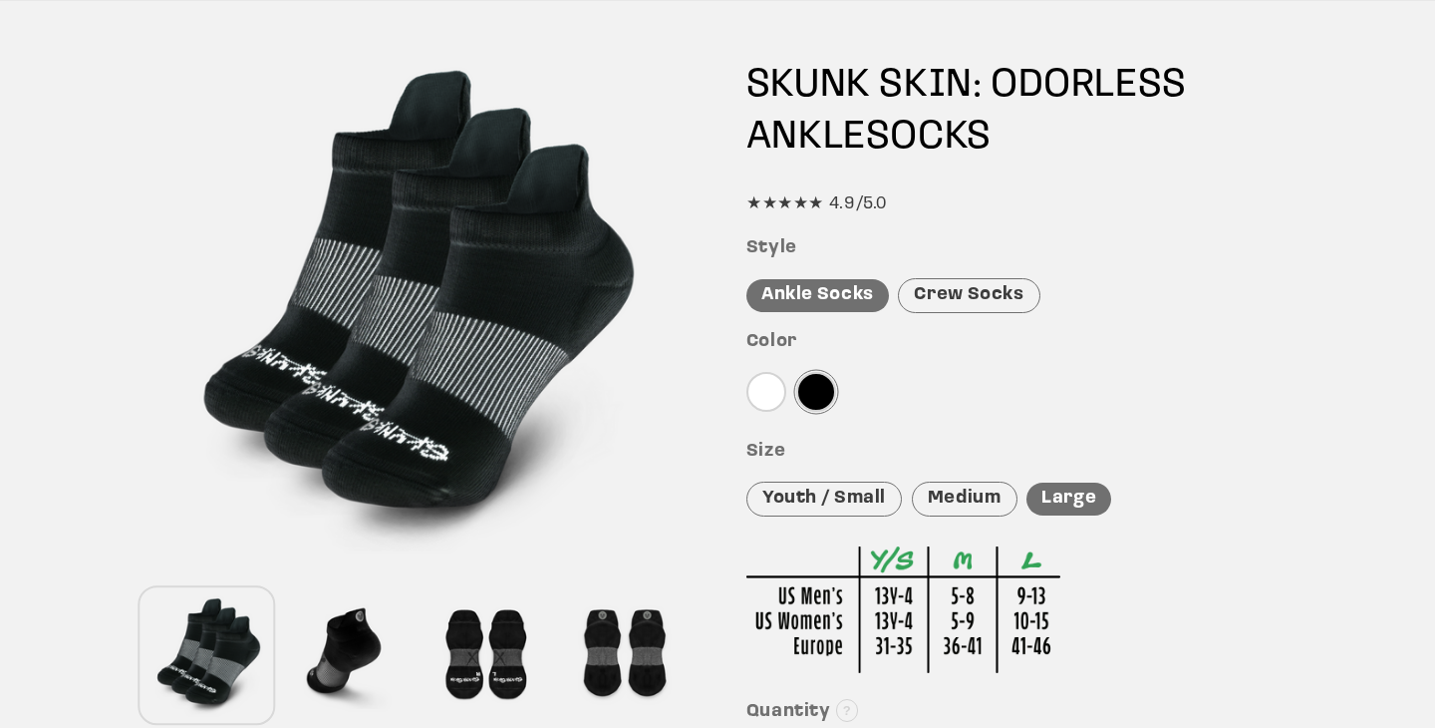
click at [958, 502] on div "Medium" at bounding box center [965, 498] width 106 height 35
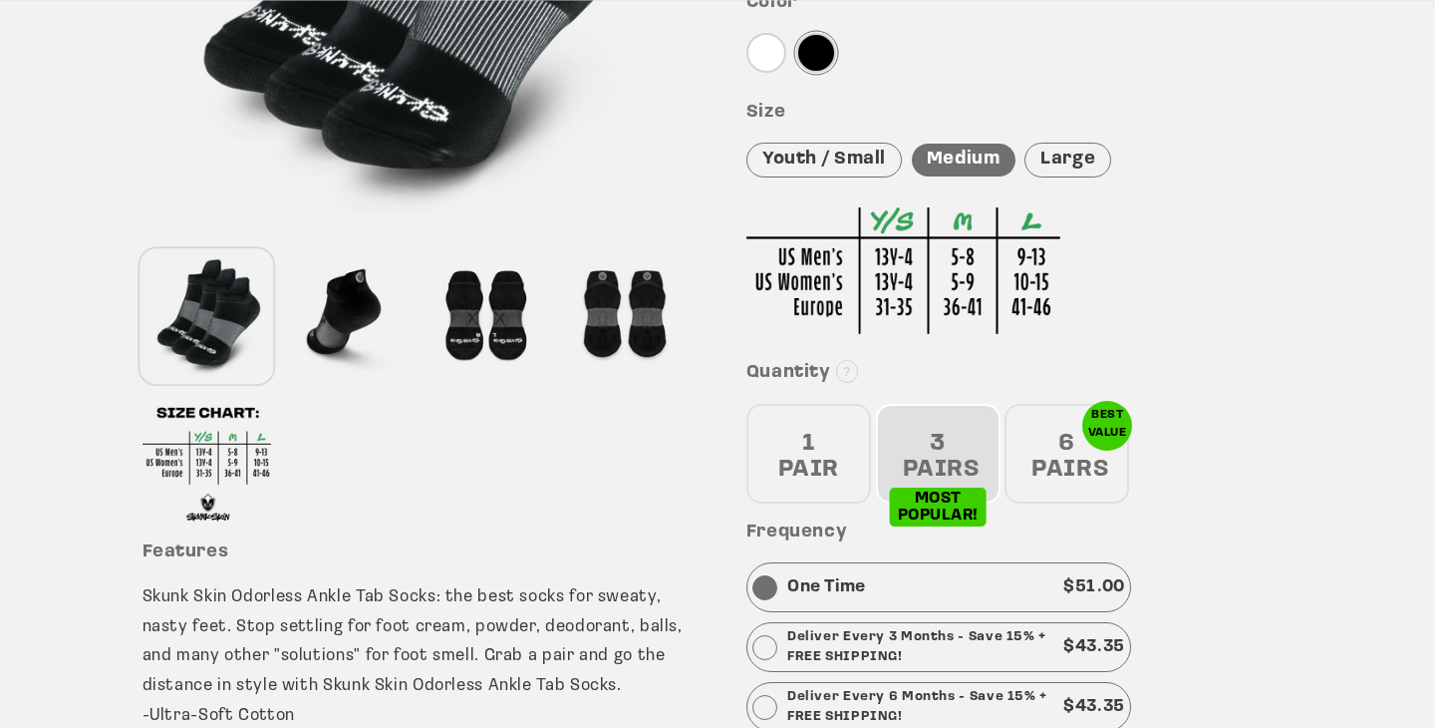
scroll to position [517, 0]
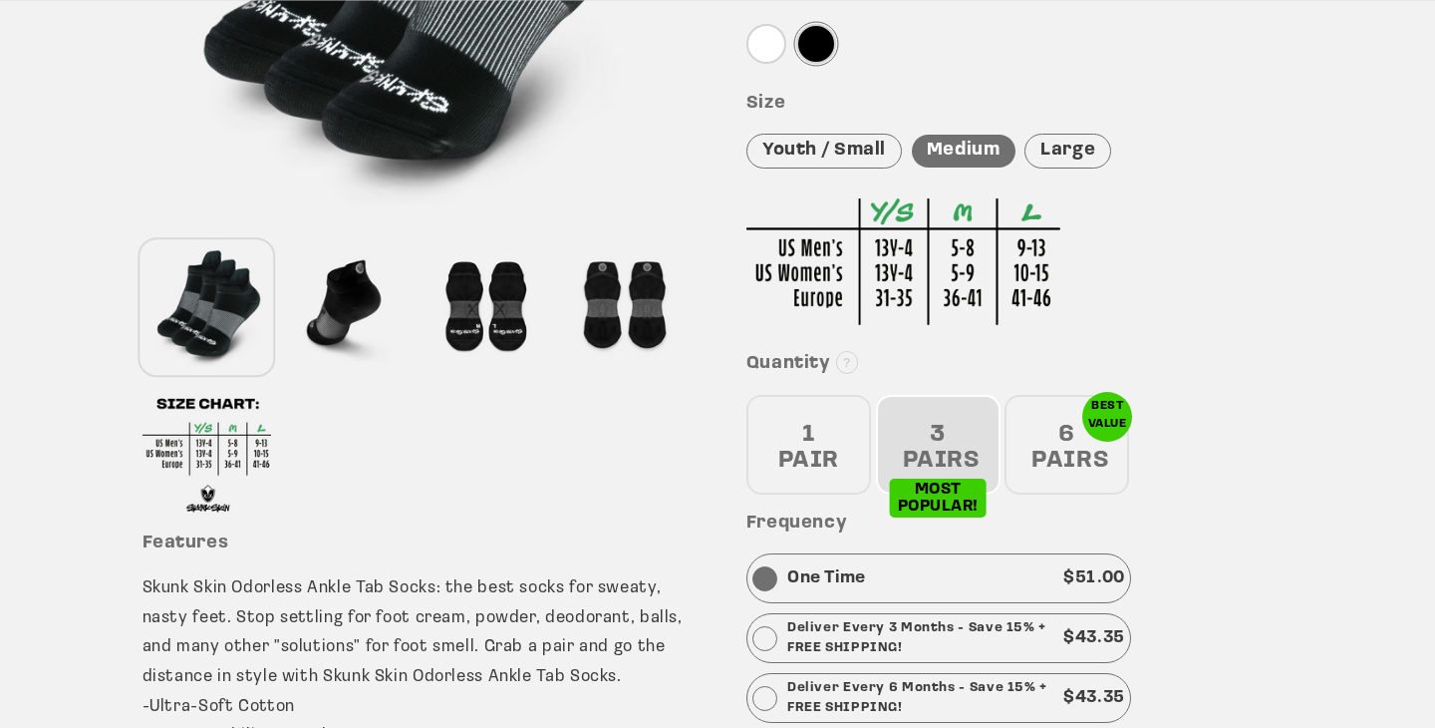
click at [933, 405] on div "3 PAIRS" at bounding box center [938, 445] width 125 height 100
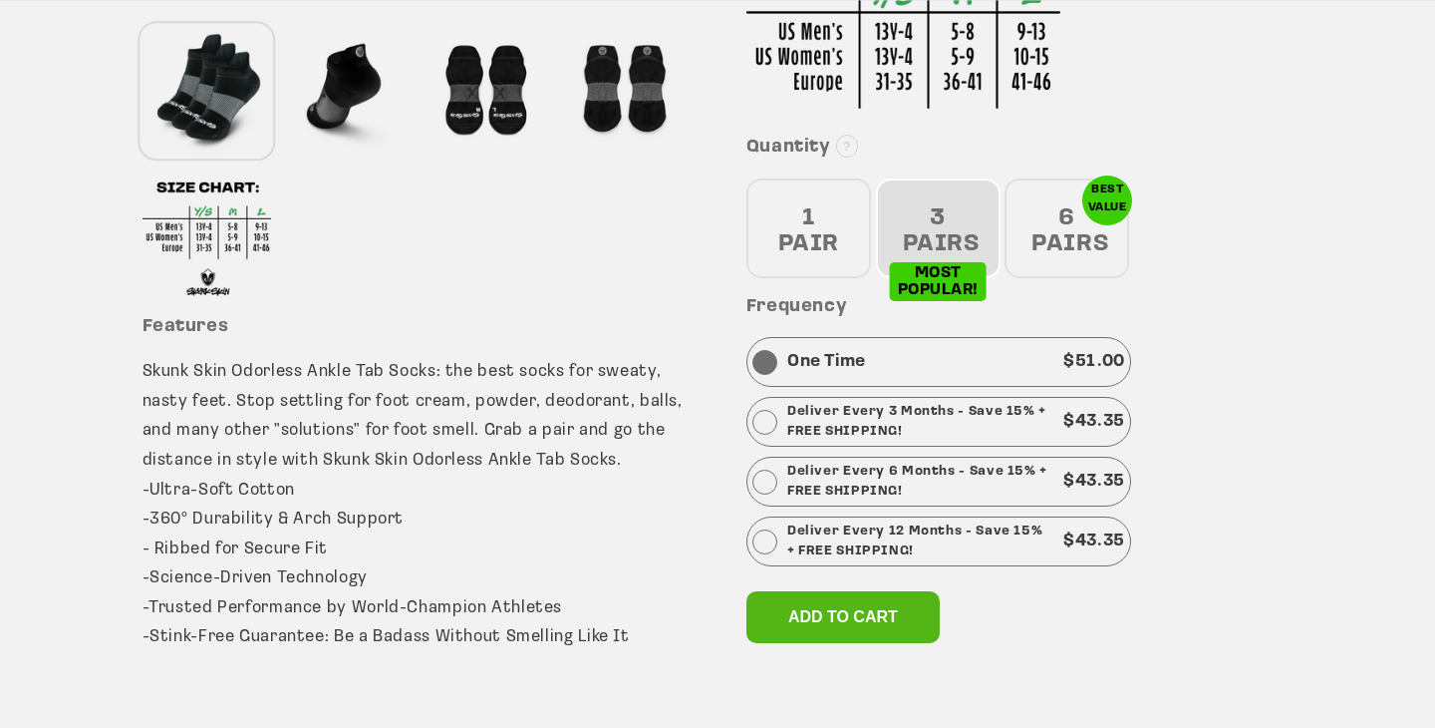
scroll to position [733, 0]
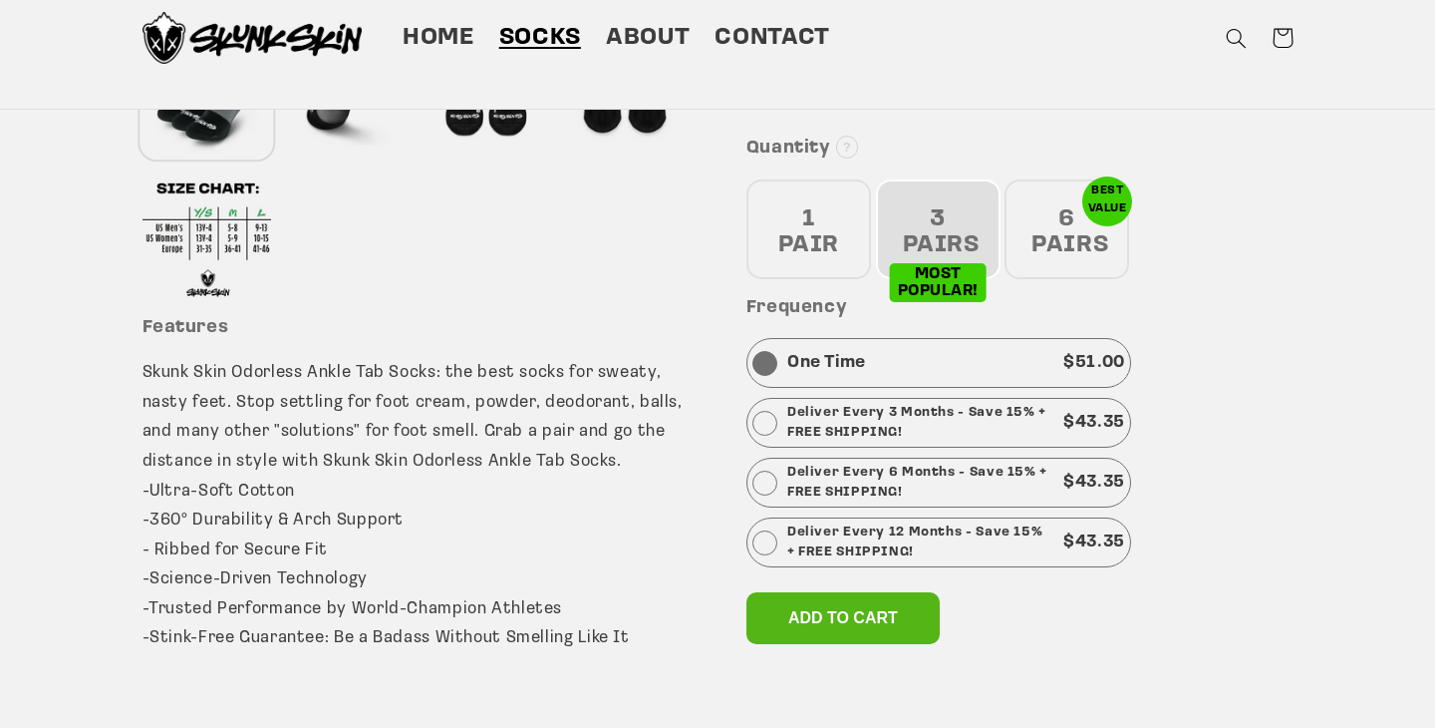
click at [838, 536] on p "Deliver Every 12 Months - Save 15% + FREE SHIPPING!" at bounding box center [920, 542] width 266 height 40
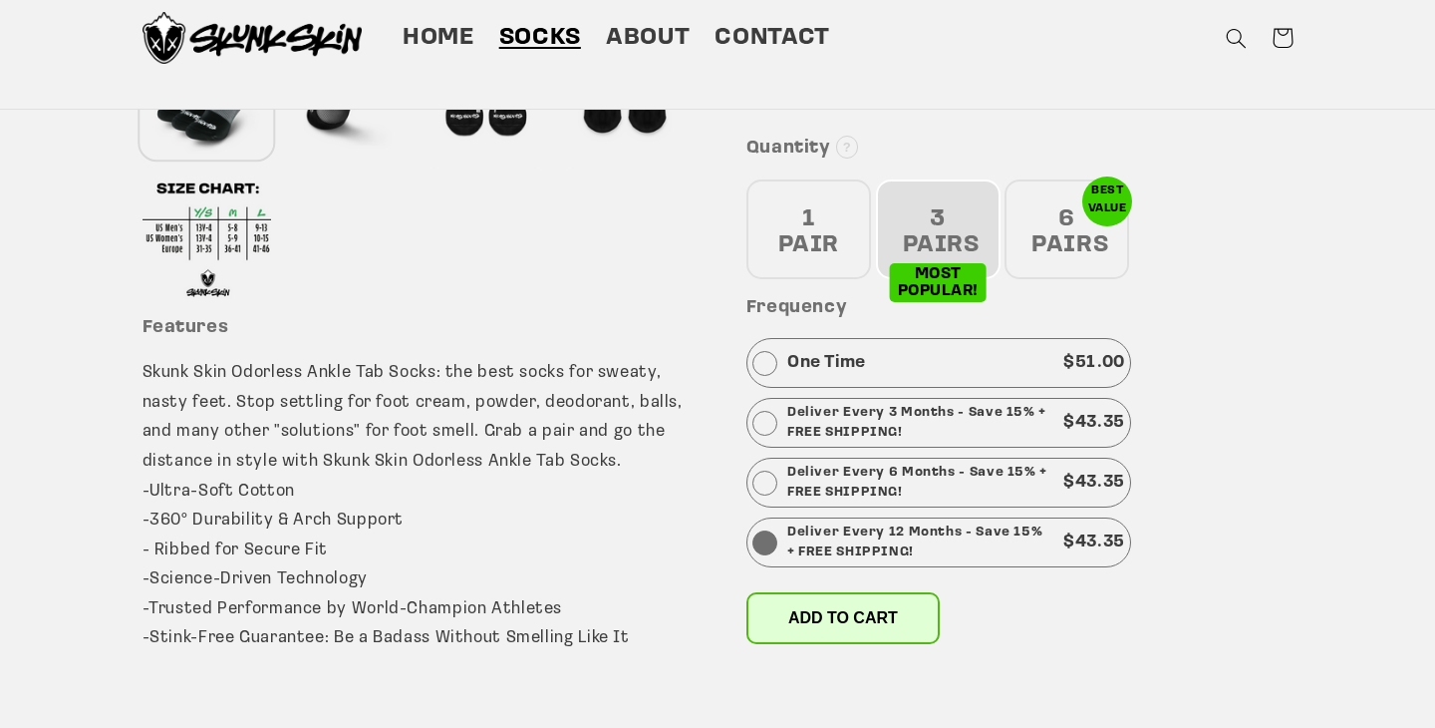
click at [823, 614] on span "Add to cart" at bounding box center [843, 617] width 110 height 17
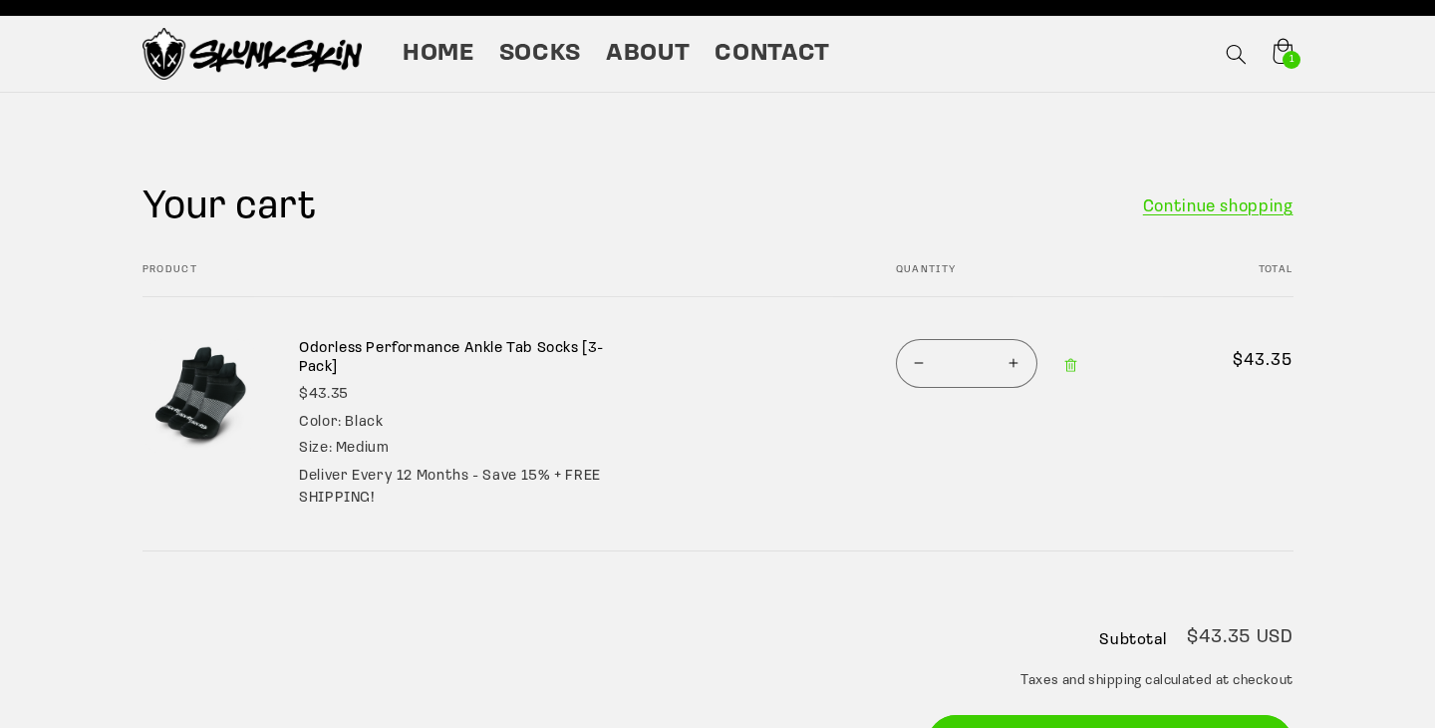
scroll to position [35, 0]
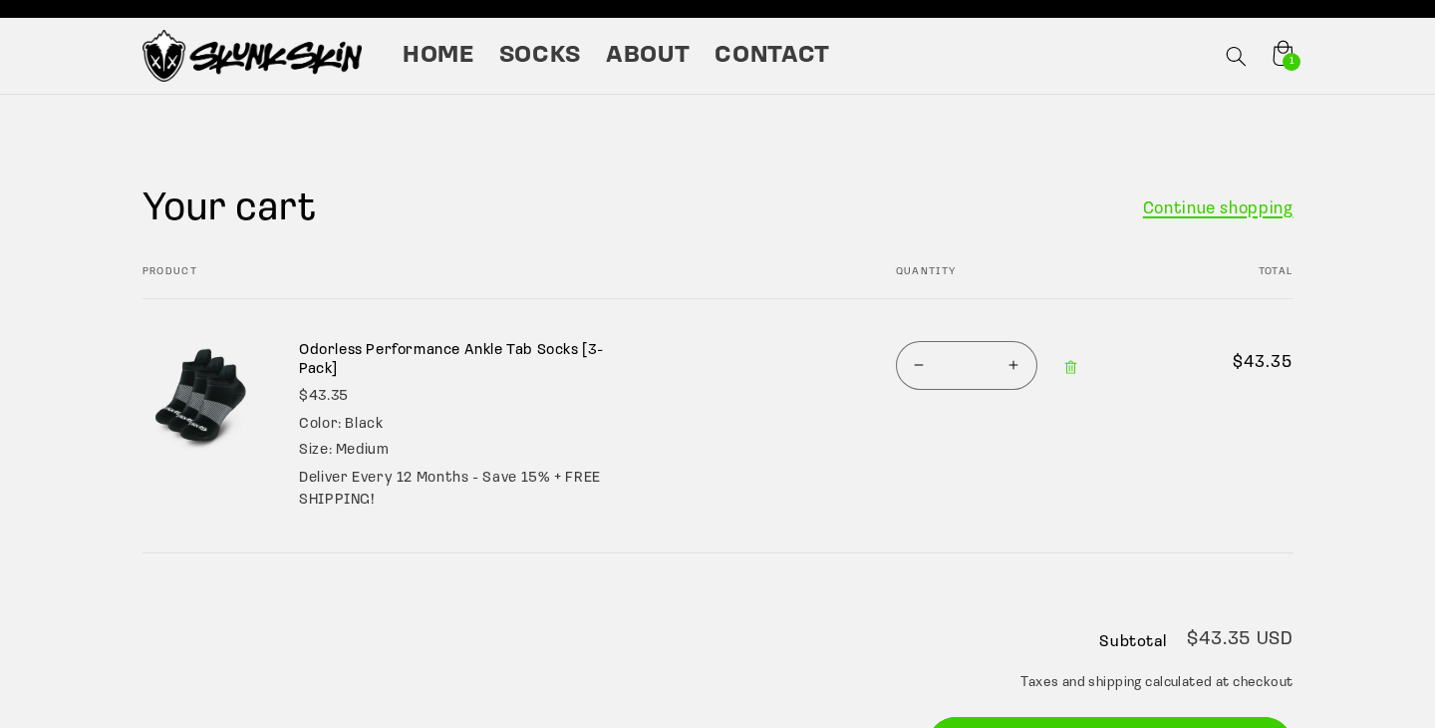
click at [1145, 203] on link "Continue shopping" at bounding box center [1218, 209] width 151 height 30
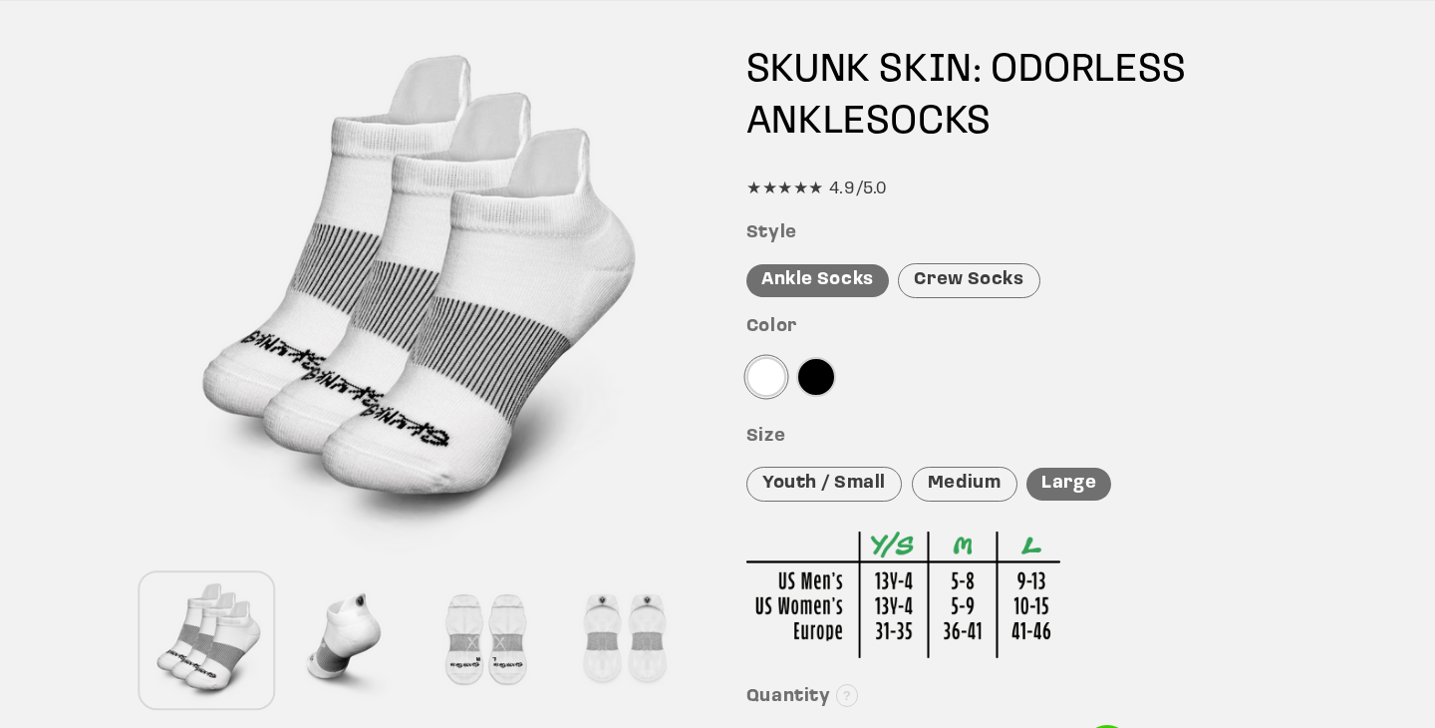
scroll to position [187, 0]
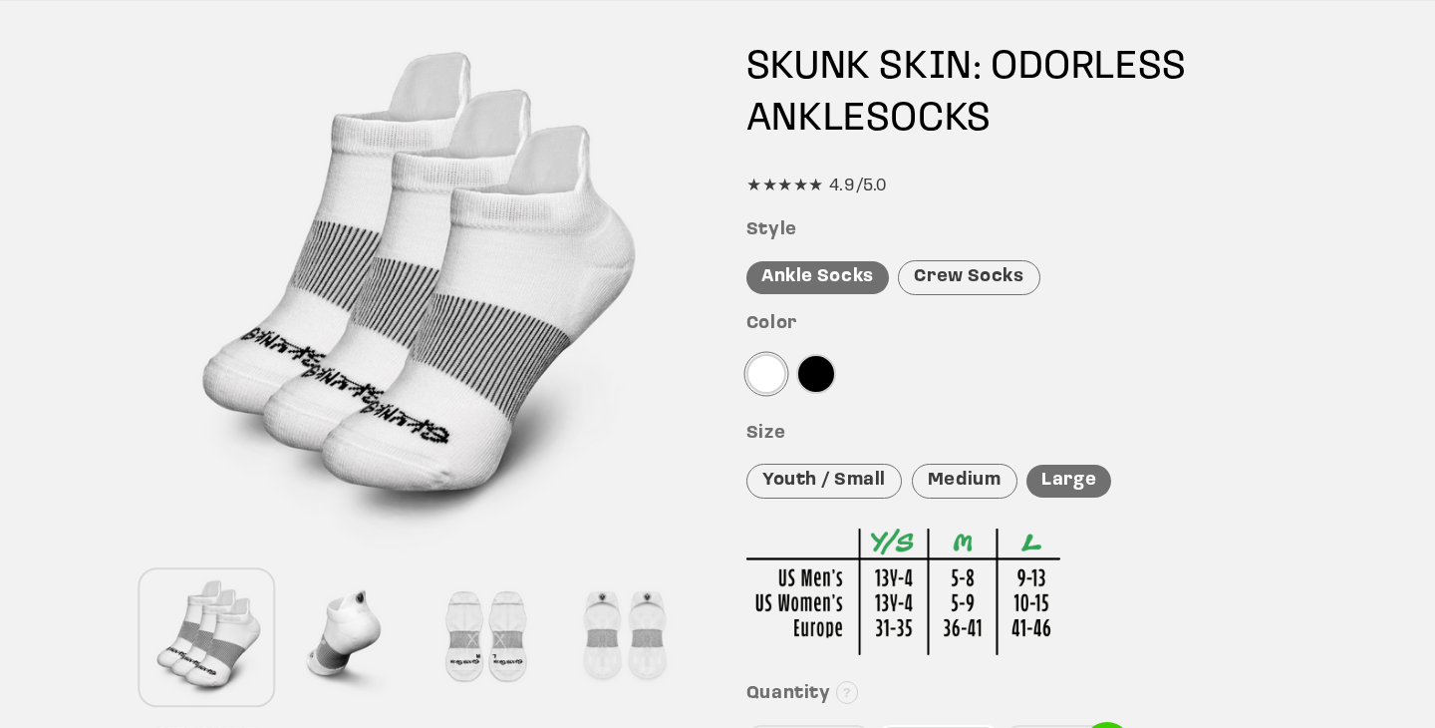
click at [808, 379] on div at bounding box center [816, 374] width 40 height 40
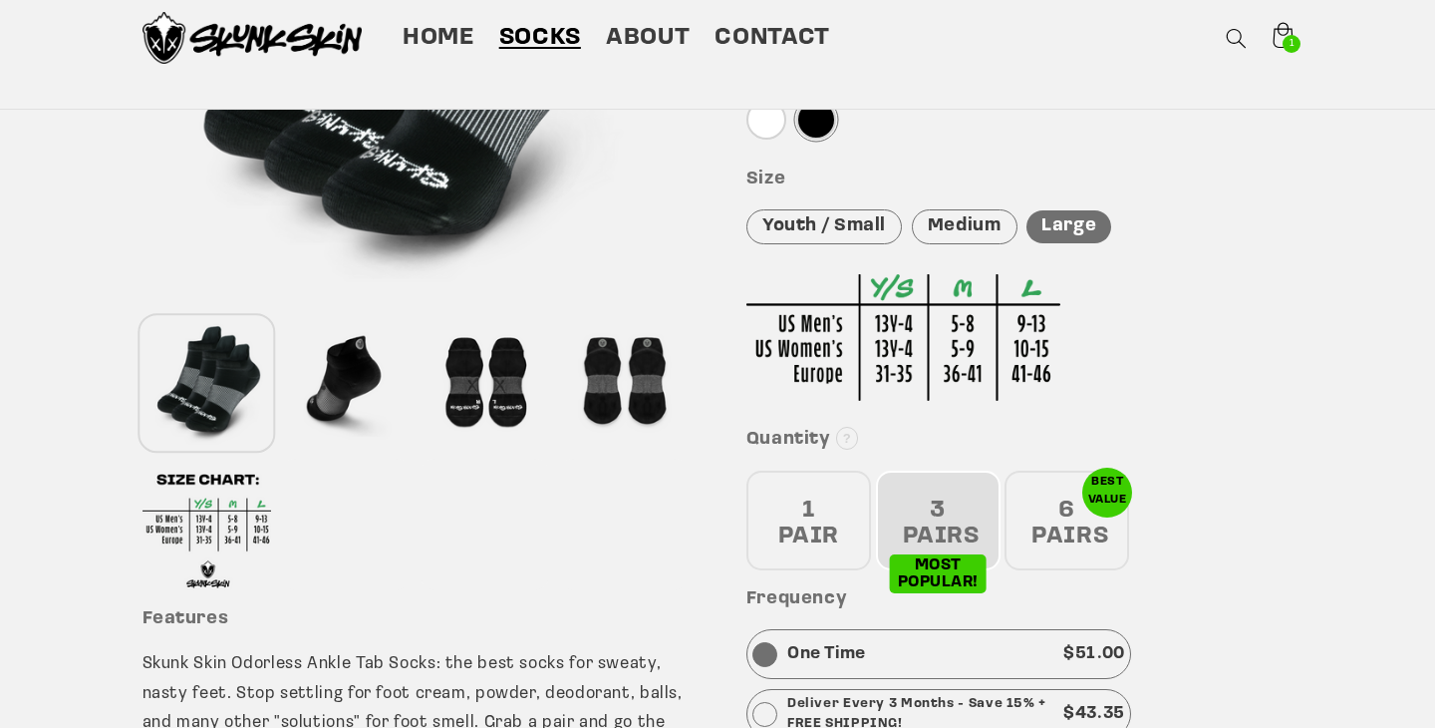
scroll to position [440, 0]
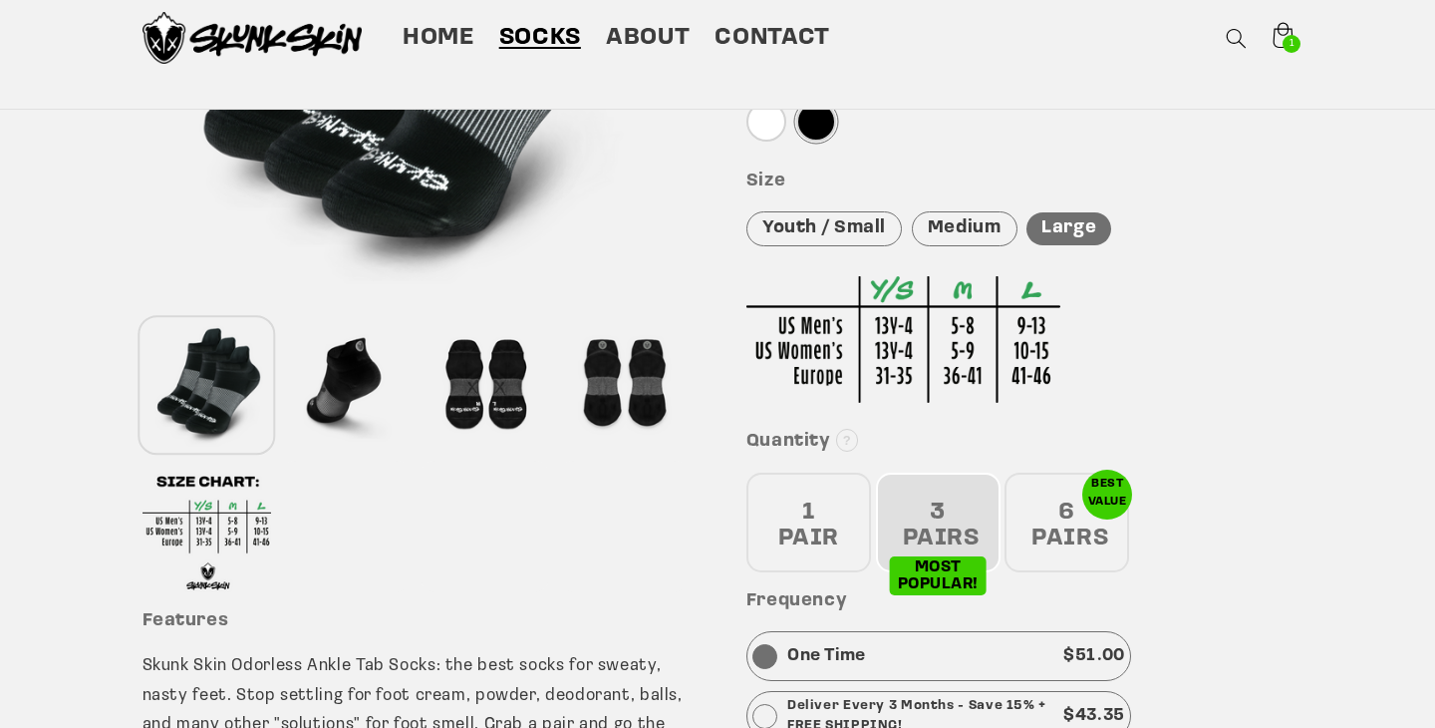
click at [932, 521] on div "3 PAIRS" at bounding box center [938, 522] width 125 height 100
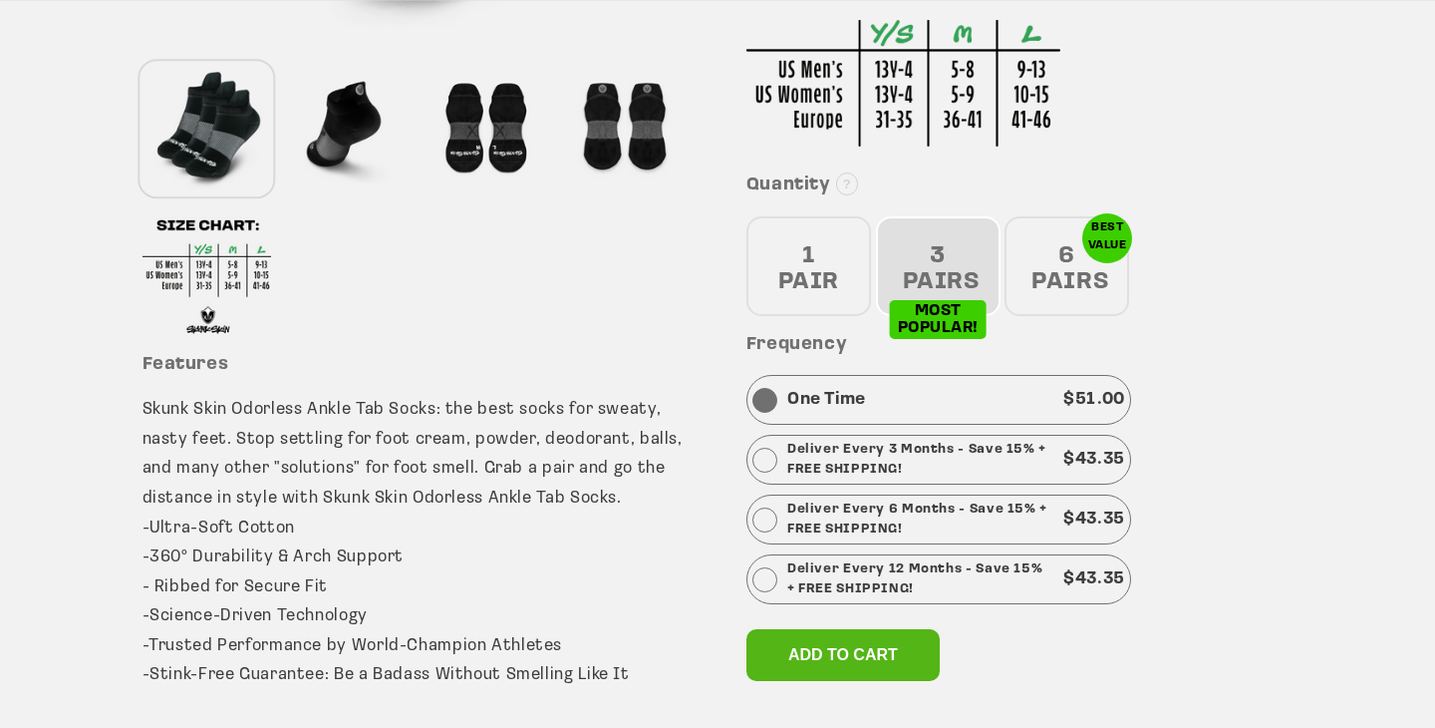
scroll to position [704, 0]
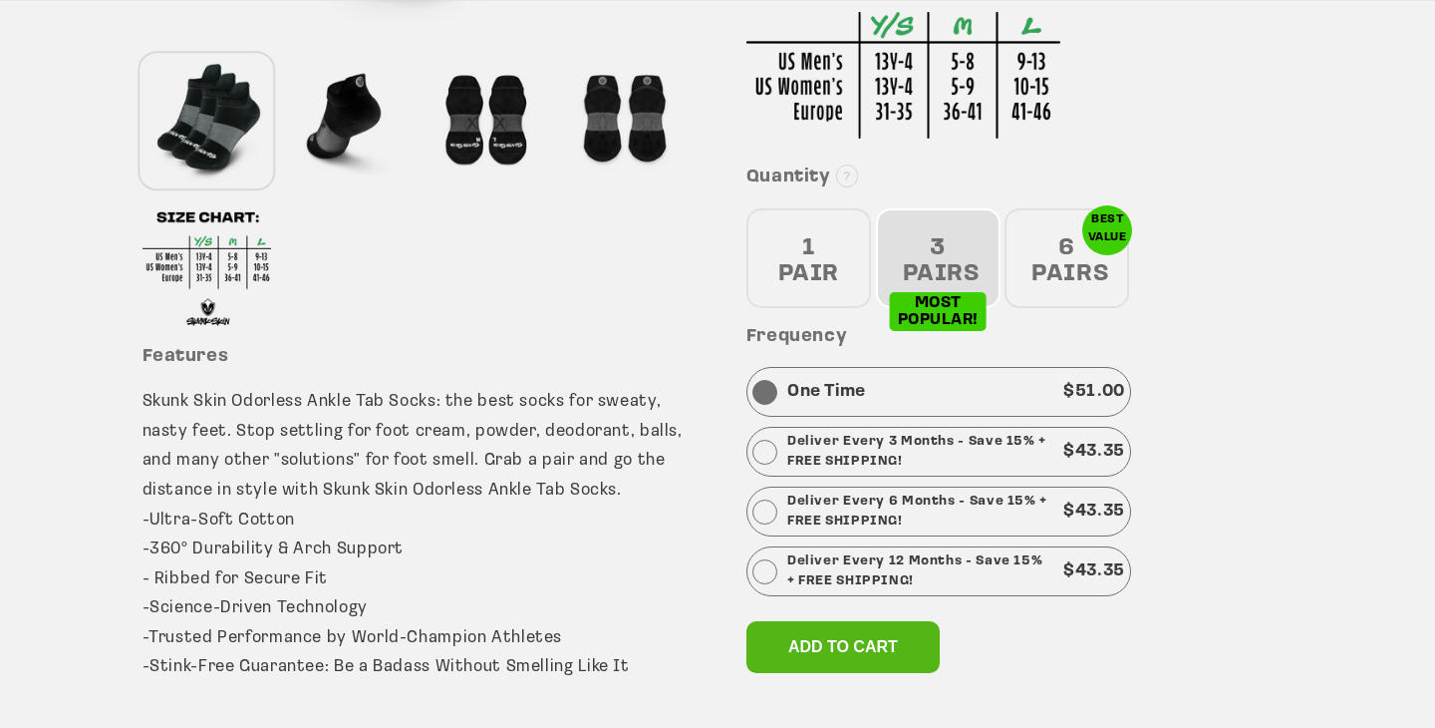
click at [1055, 271] on div "6 PAIRS" at bounding box center [1067, 258] width 125 height 100
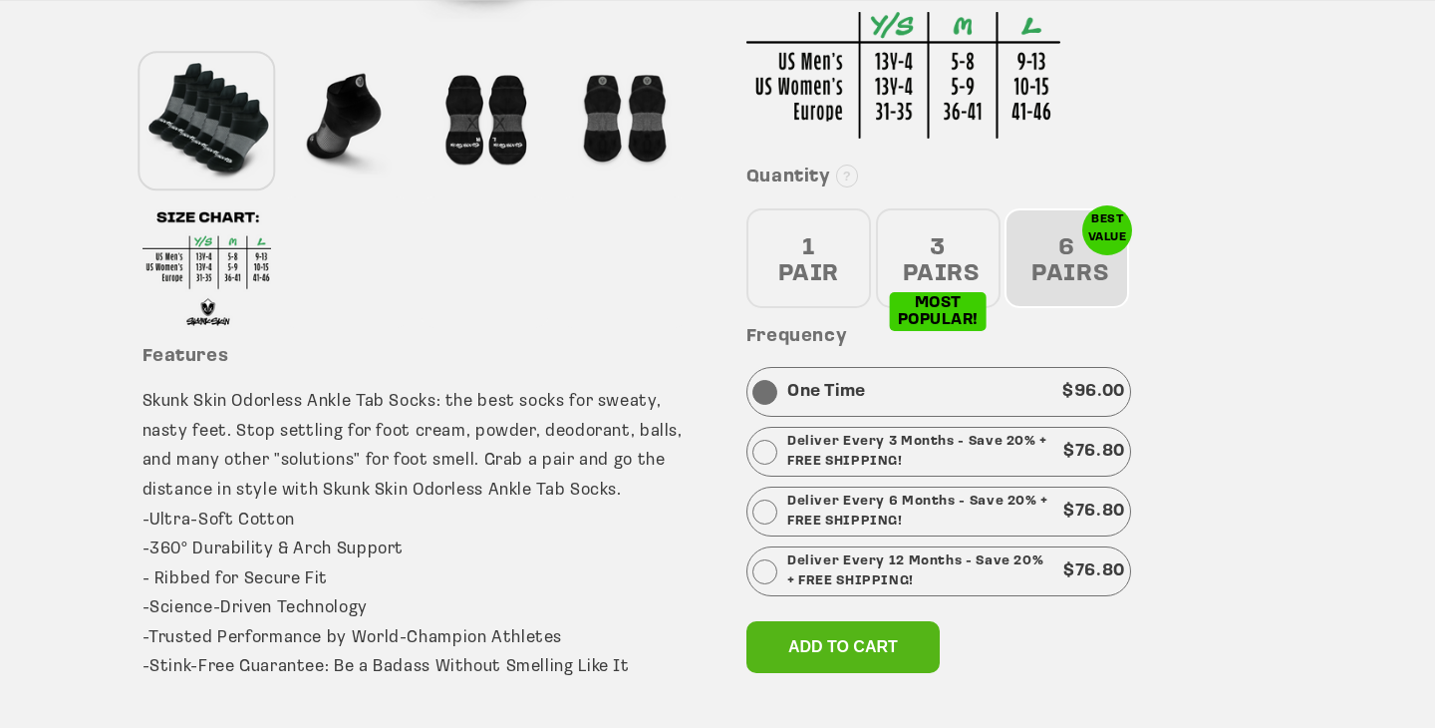
click at [908, 564] on p "Deliver Every 12 Months - Save 20% + FREE SHIPPING!" at bounding box center [920, 571] width 266 height 40
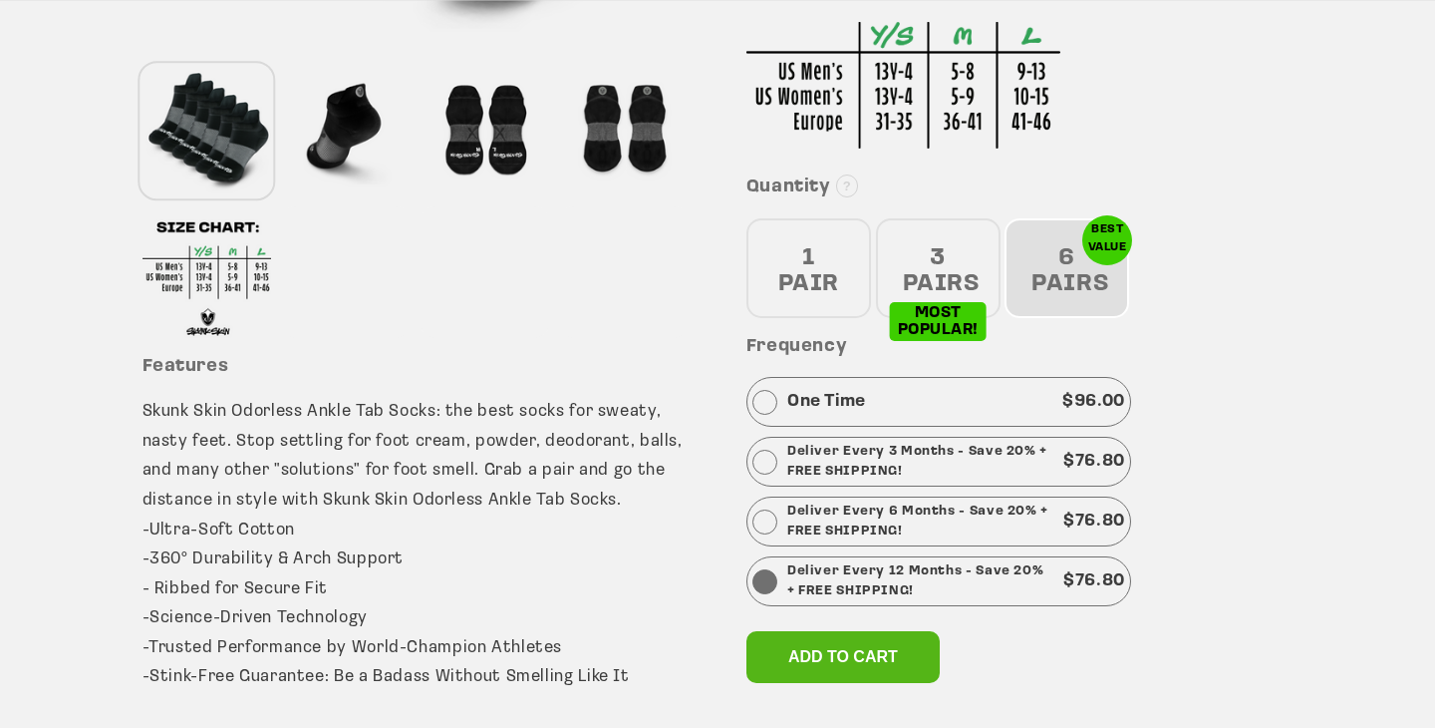
scroll to position [698, 0]
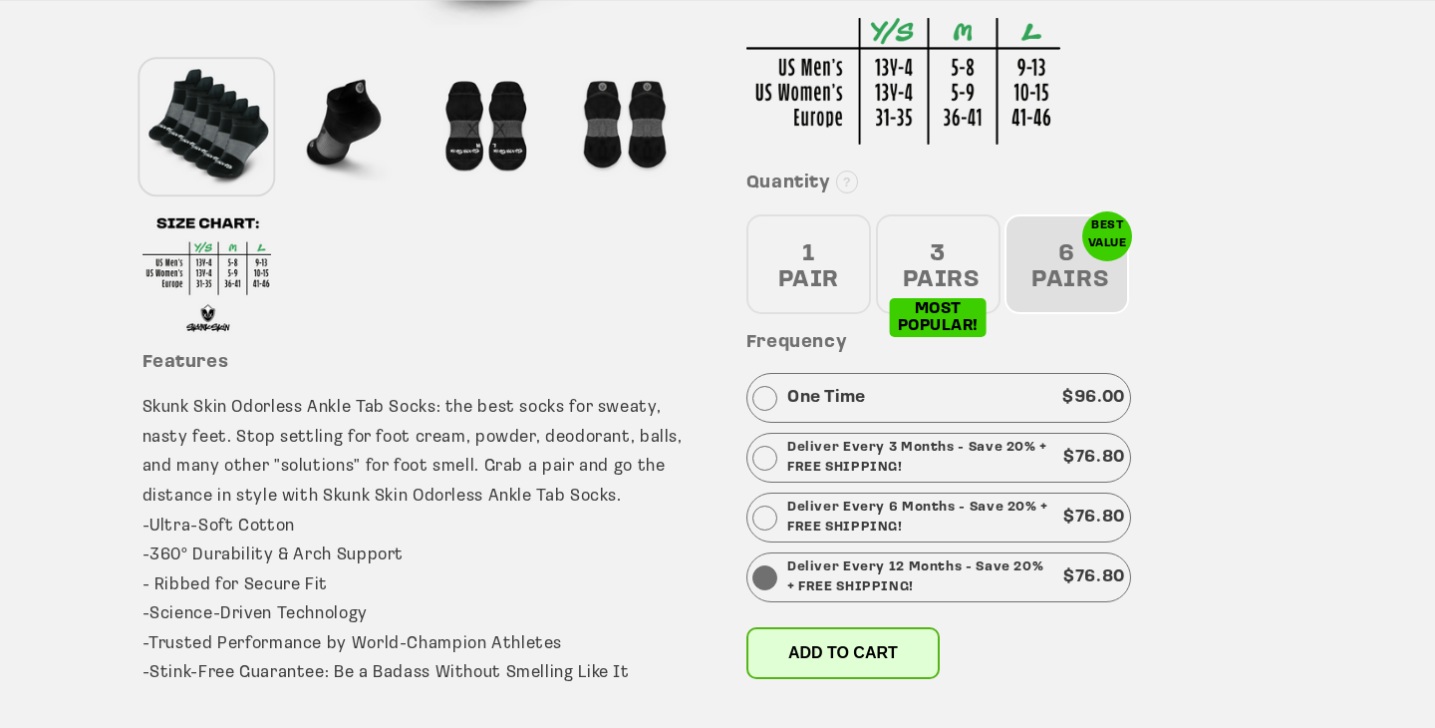
click at [794, 648] on span "Add to cart" at bounding box center [843, 652] width 110 height 17
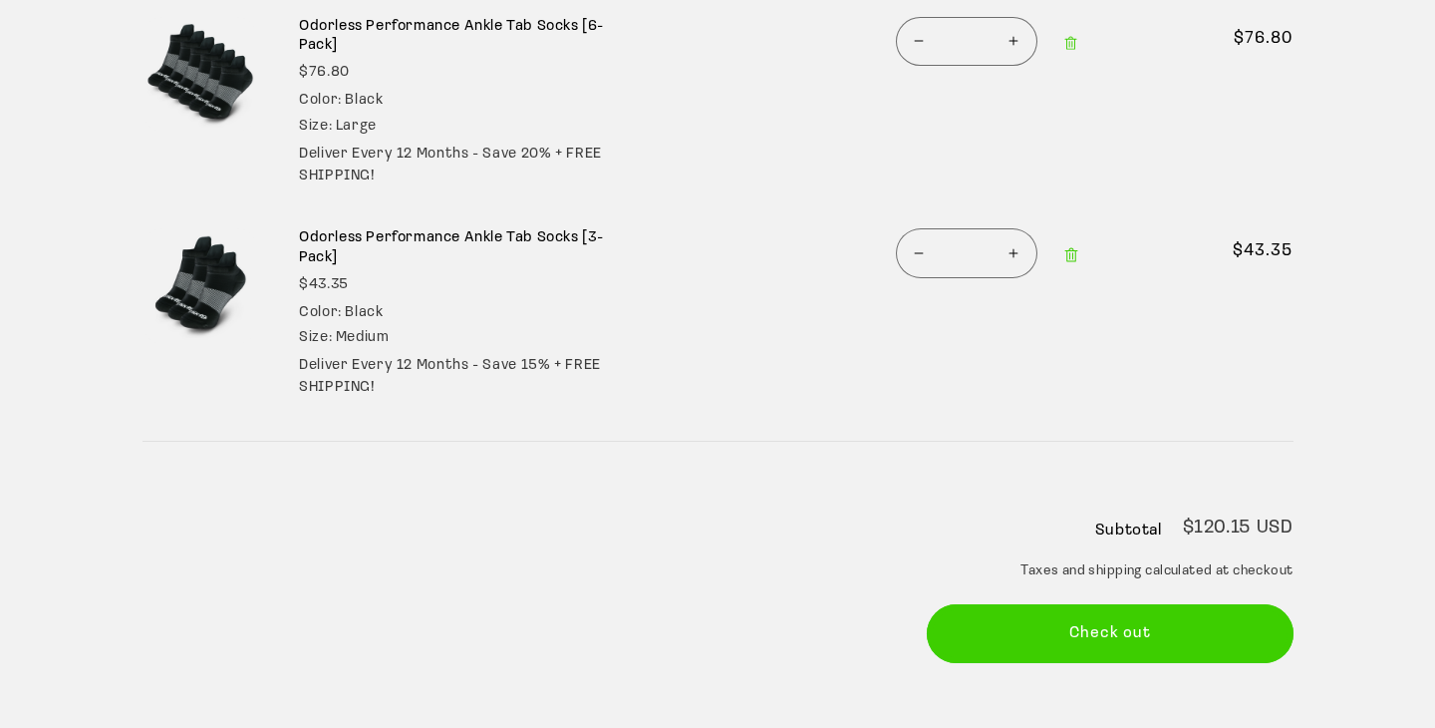
scroll to position [363, 0]
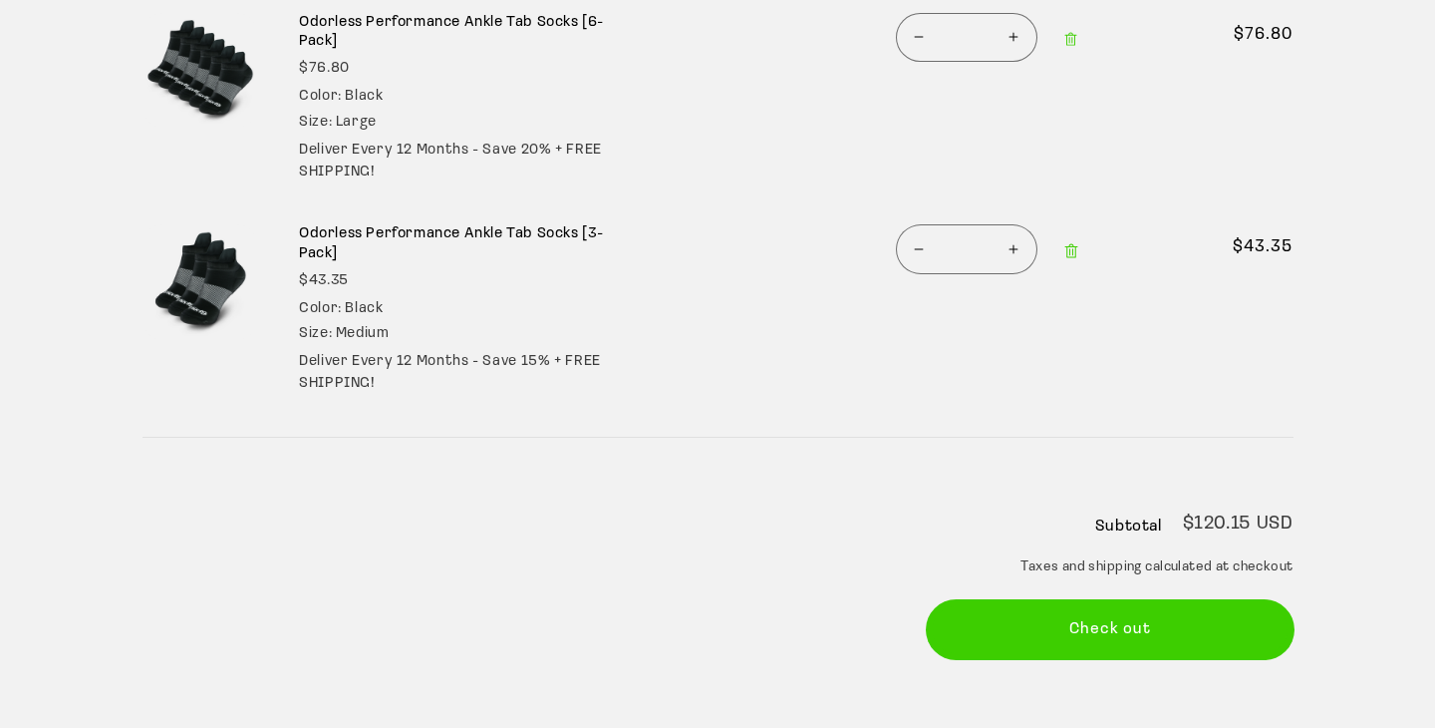
click at [1079, 631] on button "Check out" at bounding box center [1110, 629] width 367 height 59
